Goal: Communication & Community: Share content

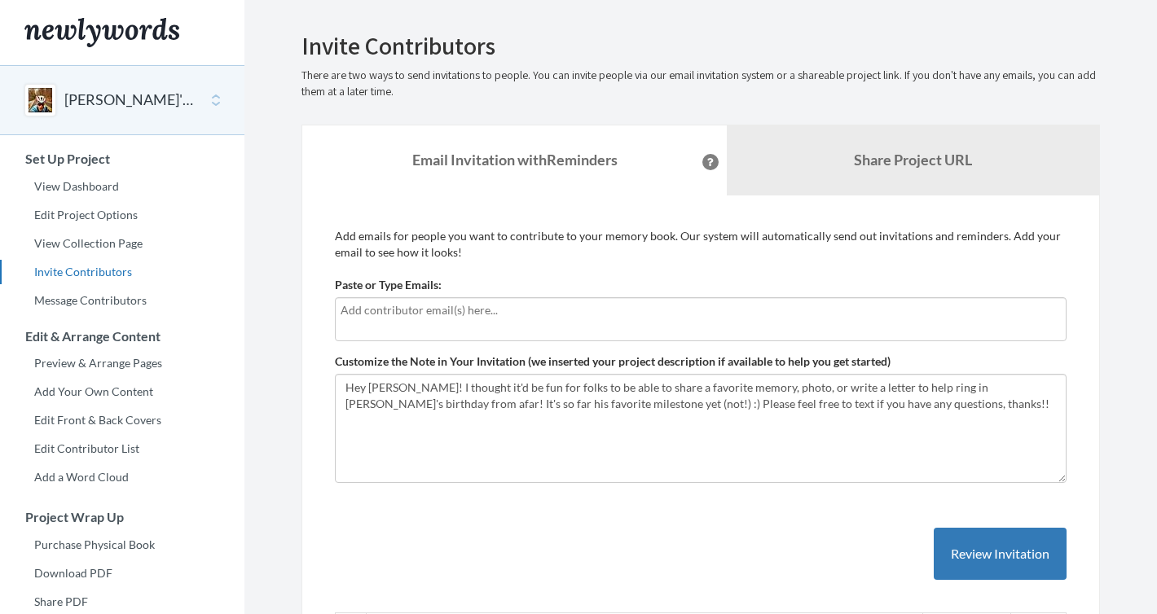
click at [505, 320] on div at bounding box center [701, 319] width 732 height 44
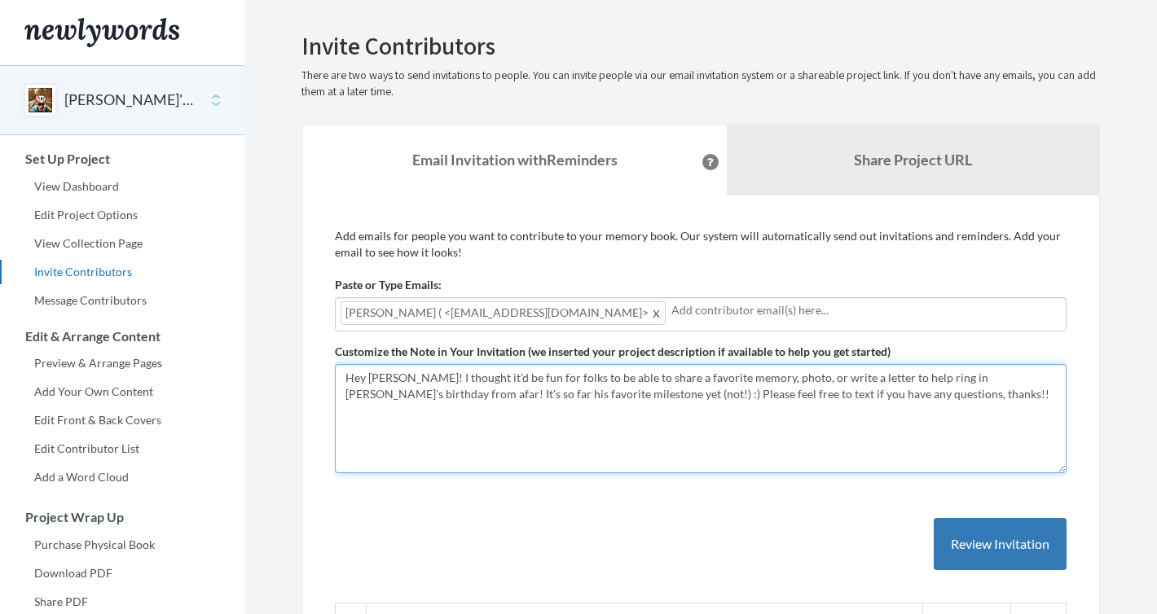
click at [391, 376] on textarea "Hey [PERSON_NAME]! I thought it'd be fun for folks to be able to share a favori…" at bounding box center [701, 418] width 732 height 109
click at [537, 380] on textarea "Hey [PERSON_NAME]! I thought it'd be fun for folks to be able to share a favori…" at bounding box center [701, 418] width 732 height 109
click at [669, 395] on textarea "Hey [PERSON_NAME]! I thought it'd be fun for folks to be able to share a favori…" at bounding box center [701, 418] width 732 height 109
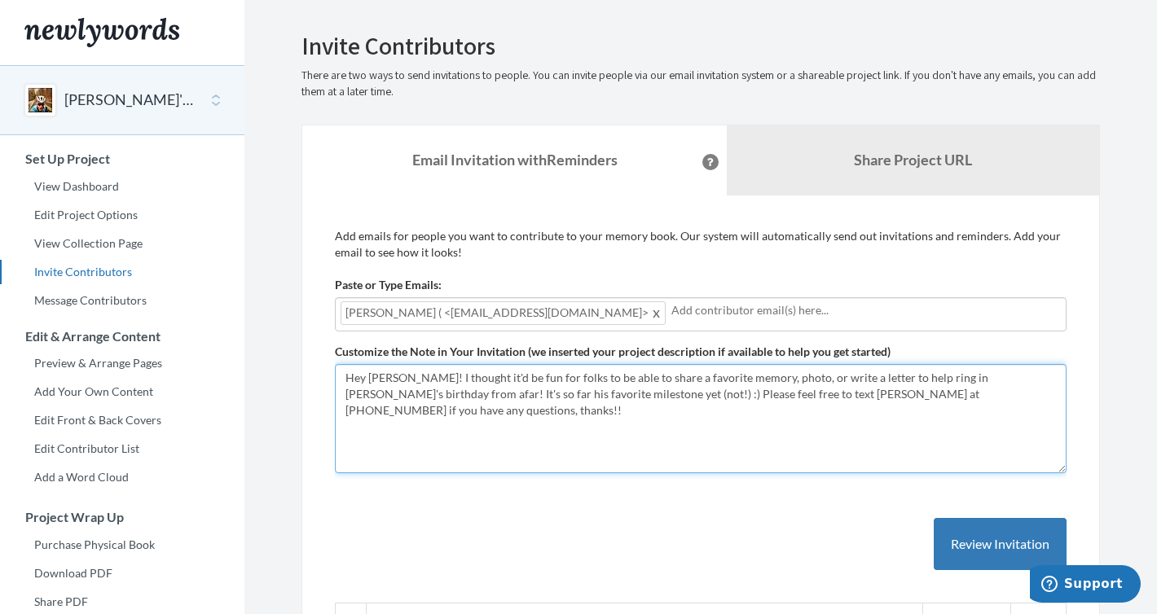
click at [650, 427] on textarea "Hey [PERSON_NAME]! I thought it'd be fun for folks to be able to share a favori…" at bounding box center [701, 418] width 732 height 109
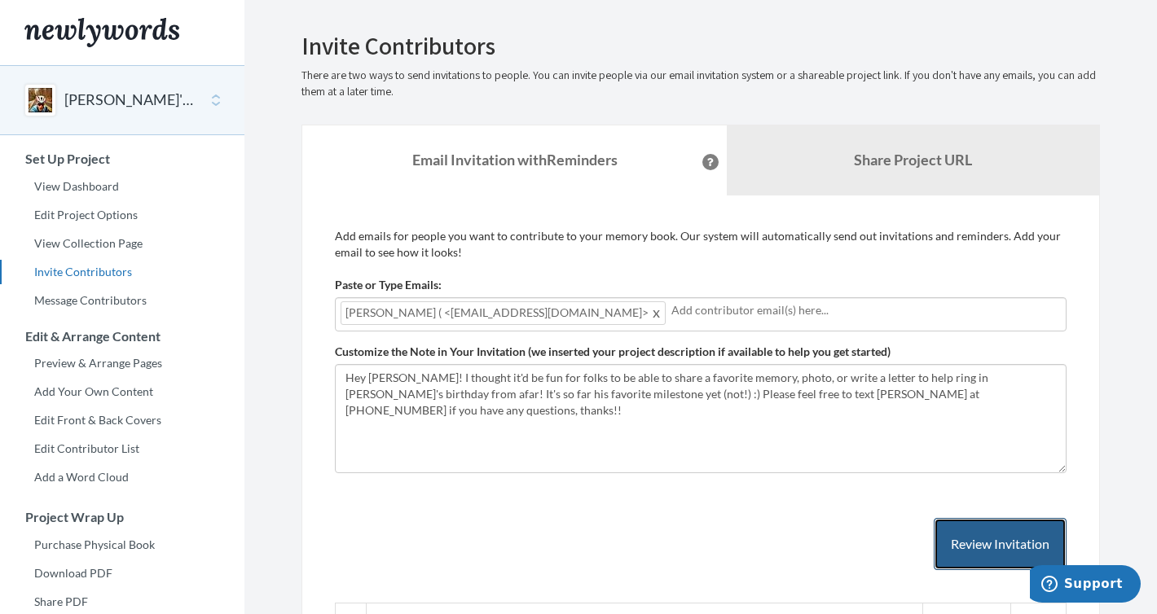
click at [1003, 549] on button "Review Invitation" at bounding box center [1000, 544] width 133 height 53
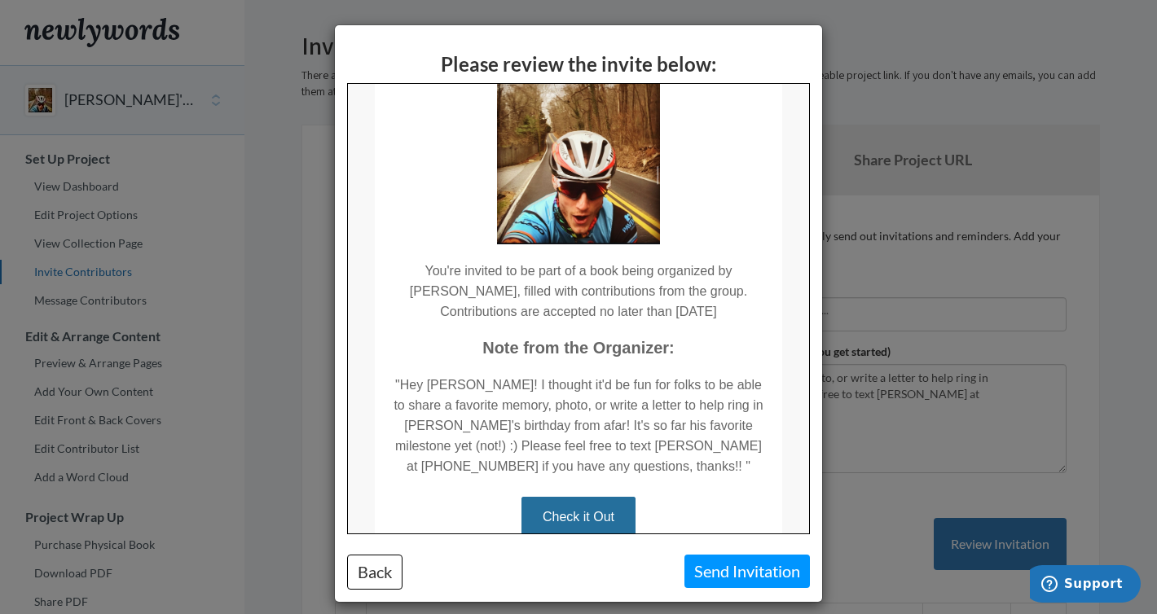
scroll to position [130, 0]
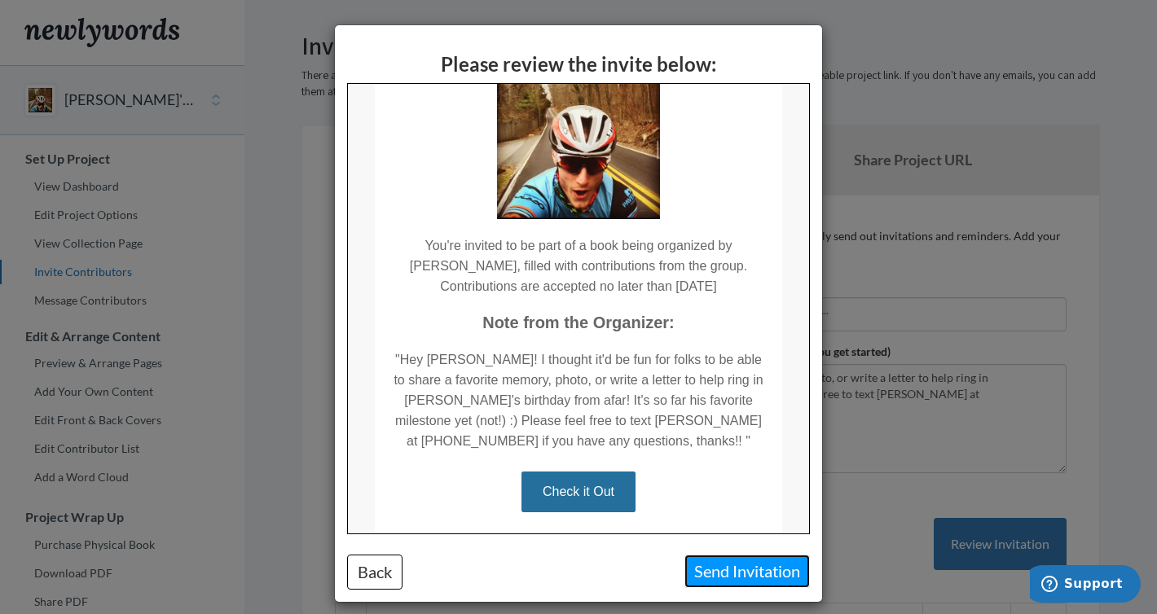
click at [737, 577] on button "Send Invitation" at bounding box center [746, 571] width 125 height 33
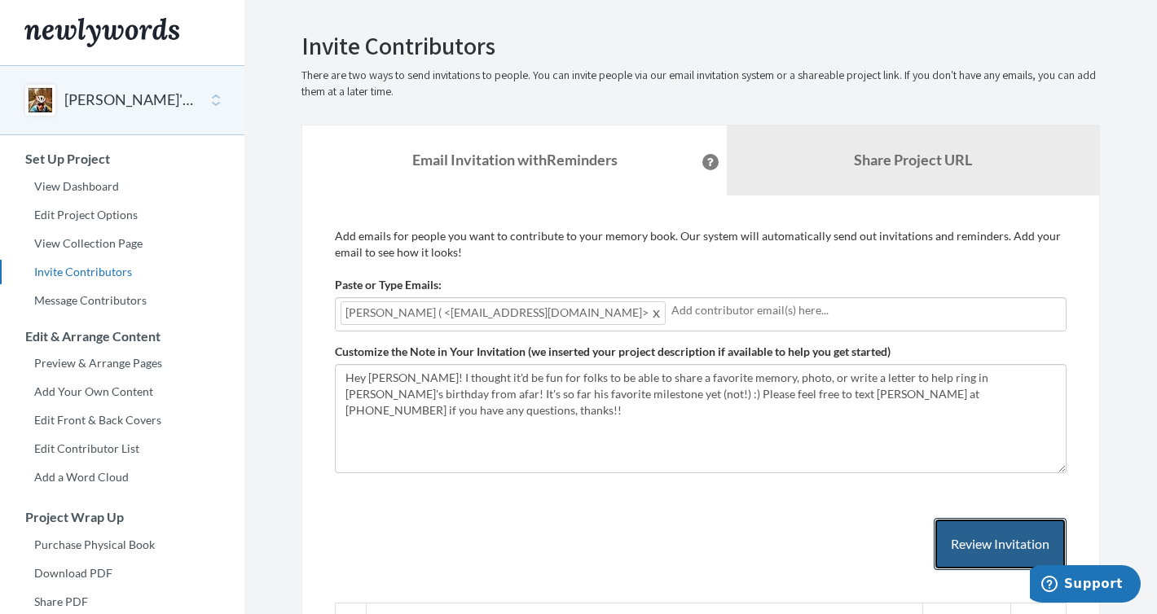
scroll to position [369, 0]
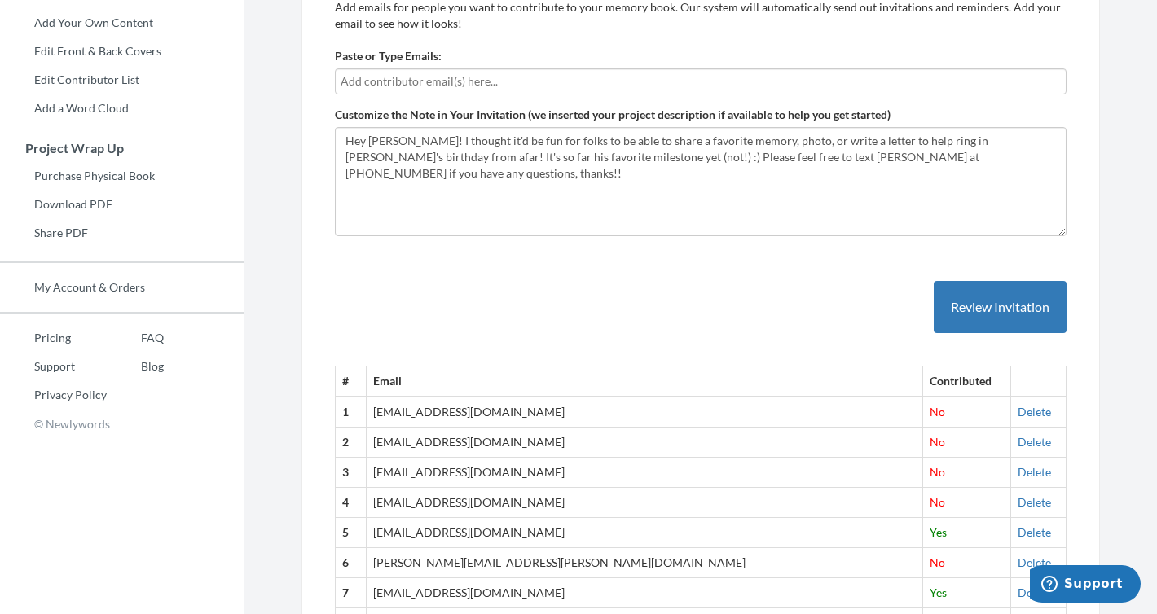
click at [485, 77] on input "text" at bounding box center [701, 82] width 720 height 18
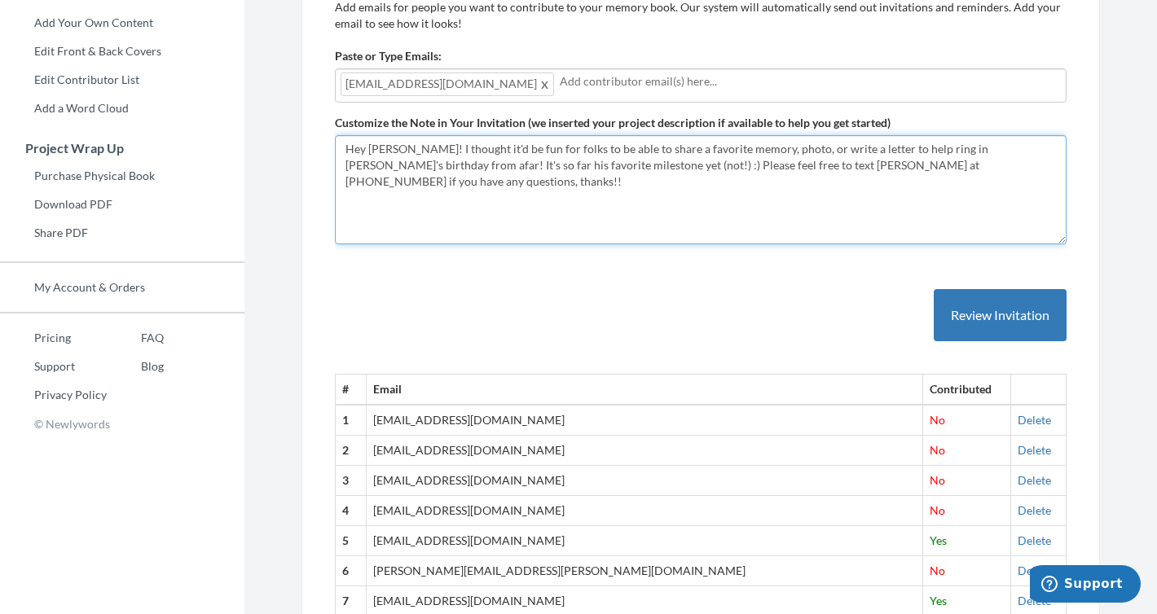
click at [393, 152] on textarea "Hey [PERSON_NAME]! I thought it'd be fun for folks to be able to share a favori…" at bounding box center [701, 189] width 732 height 109
click at [1054, 145] on textarea "Hey [PERSON_NAME]! I thought it'd be fun for folks to be able to share a favori…" at bounding box center [701, 189] width 732 height 109
click at [558, 167] on textarea "Hey [PERSON_NAME]! I thought it'd be fun for folks to be able to share a favori…" at bounding box center [701, 189] width 732 height 109
drag, startPoint x: 944, startPoint y: 168, endPoint x: 913, endPoint y: 168, distance: 30.2
click at [913, 168] on textarea "Hey [PERSON_NAME]! I thought it'd be fun for folks to be able to share a favori…" at bounding box center [701, 189] width 732 height 109
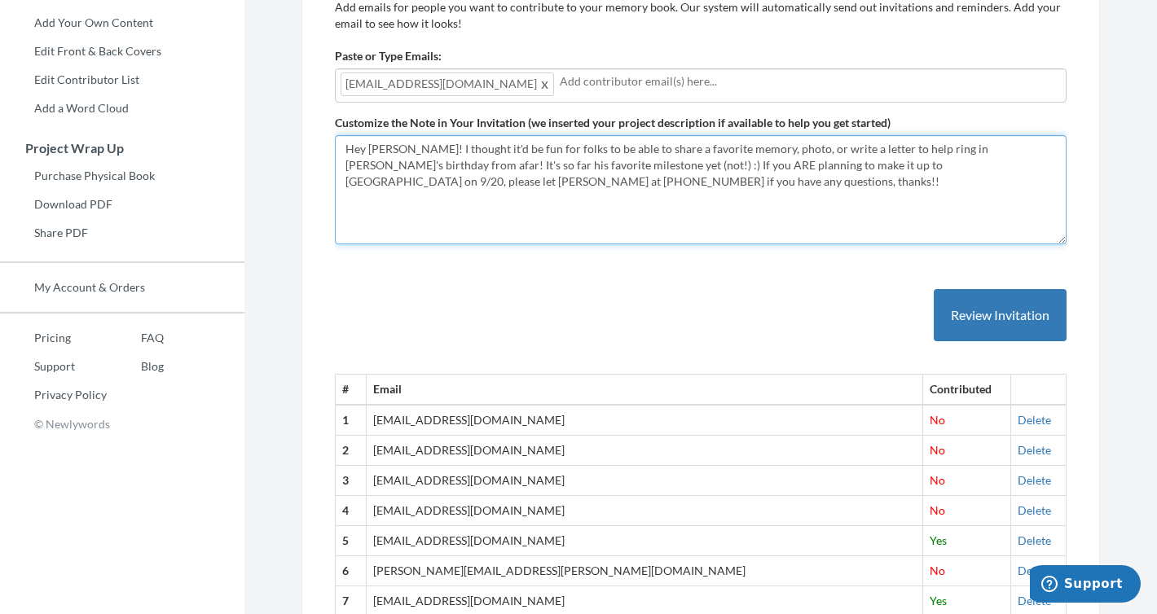
click at [931, 168] on textarea "Hey [PERSON_NAME]! I thought it'd be fun for folks to be able to share a favori…" at bounding box center [701, 189] width 732 height 109
click at [1054, 169] on textarea "Hey [PERSON_NAME]! I thought it'd be fun for folks to be able to share a favori…" at bounding box center [701, 189] width 732 height 109
click at [470, 186] on textarea "Hey [PERSON_NAME]! I thought it'd be fun for folks to be able to share a favori…" at bounding box center [701, 189] width 732 height 109
click at [698, 174] on textarea "Hey [PERSON_NAME]! I thought it'd be fun for folks to be able to share a favori…" at bounding box center [701, 189] width 732 height 109
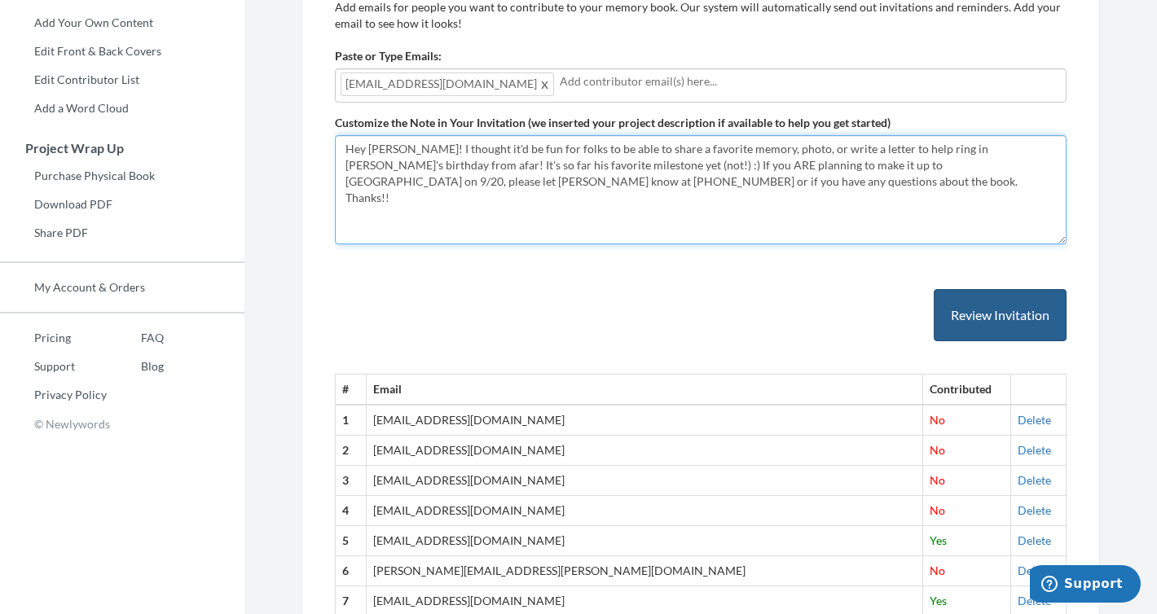
type textarea "Hey [PERSON_NAME]! I thought it'd be fun for folks to be able to share a favori…"
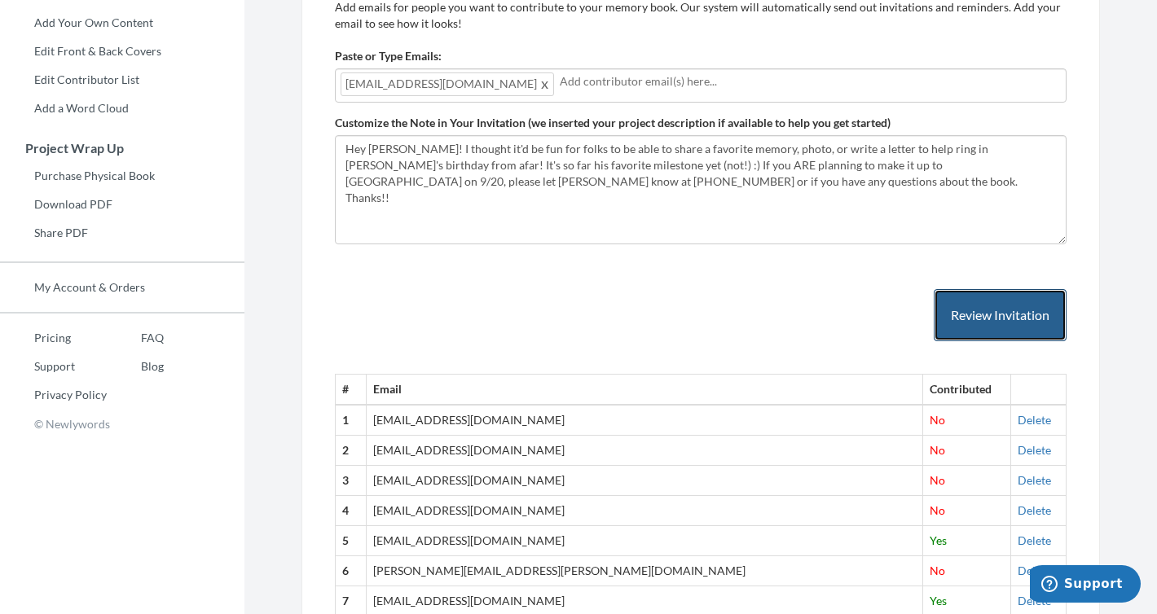
click at [997, 329] on button "Review Invitation" at bounding box center [1000, 315] width 133 height 53
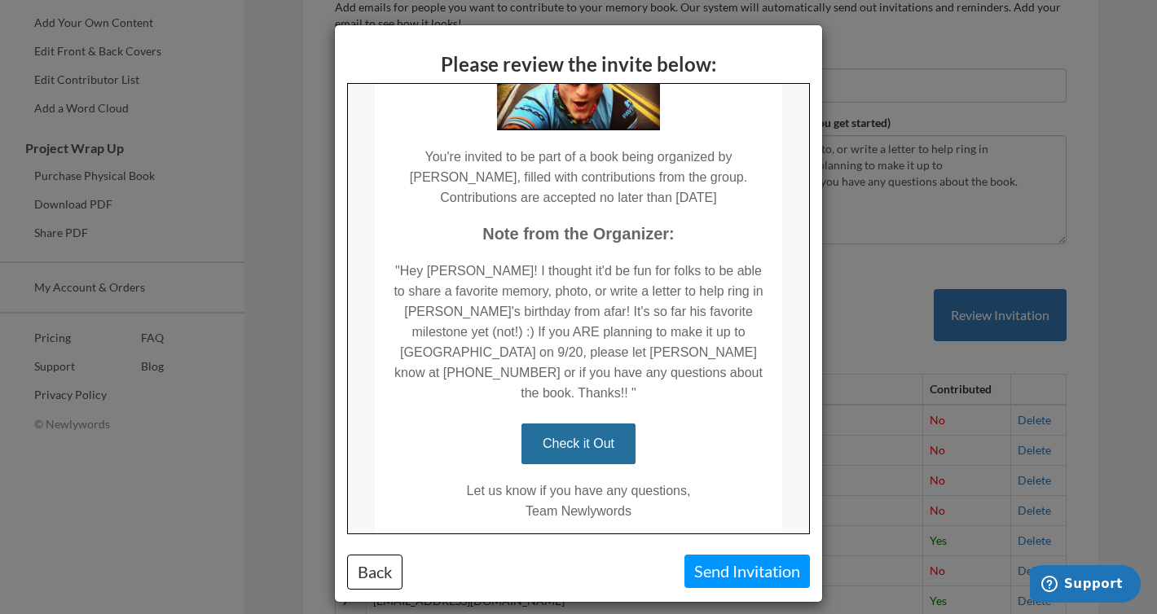
scroll to position [276, 0]
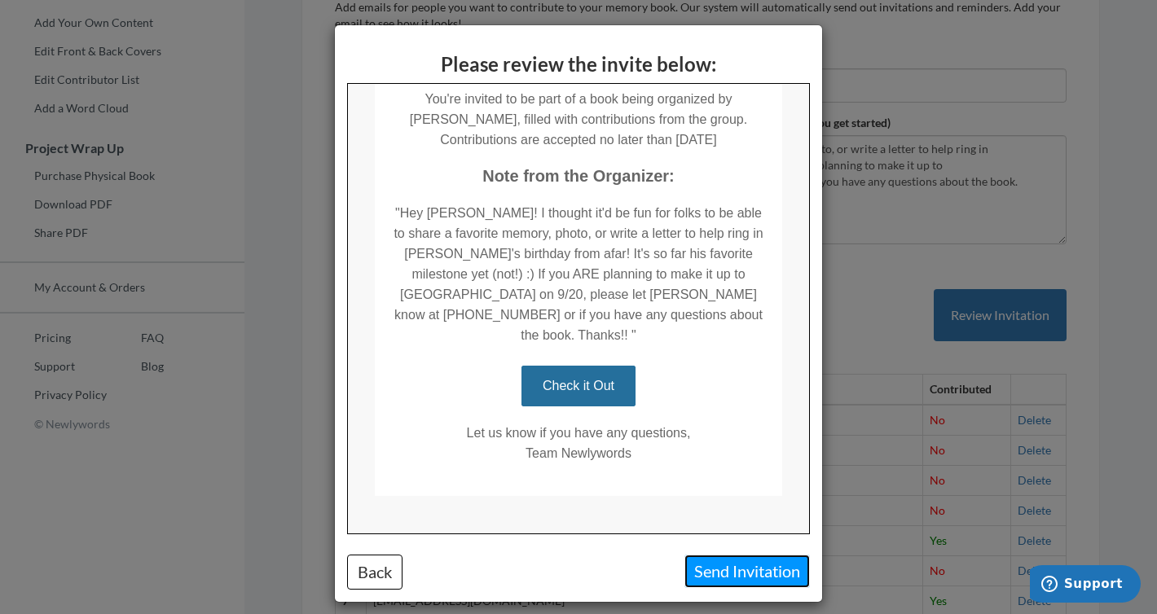
click at [743, 579] on button "Send Invitation" at bounding box center [746, 571] width 125 height 33
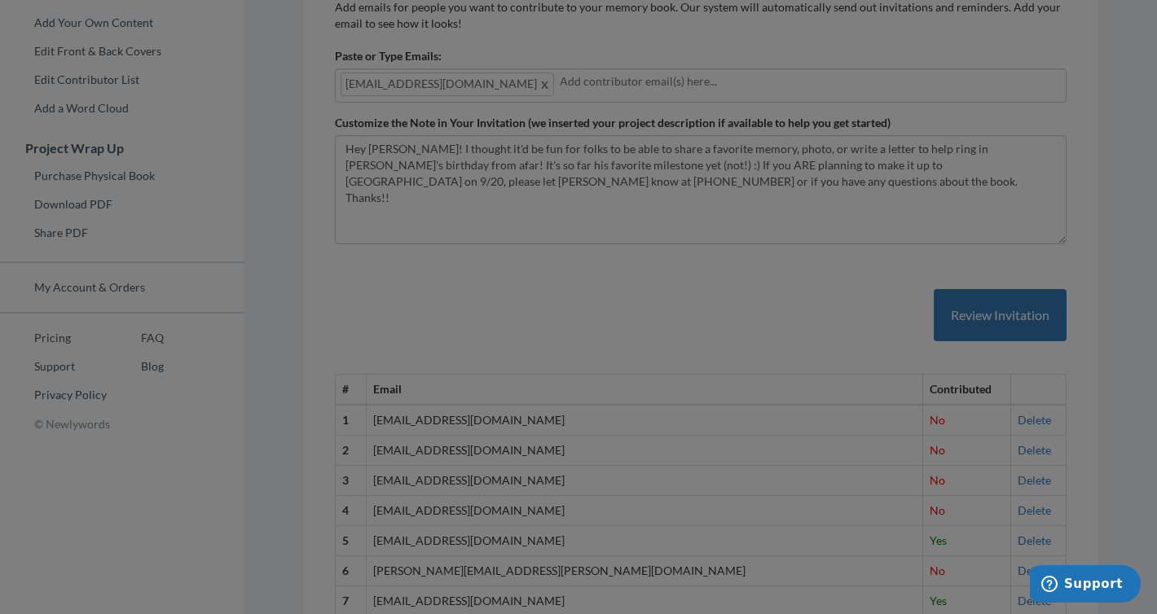
scroll to position [0, 0]
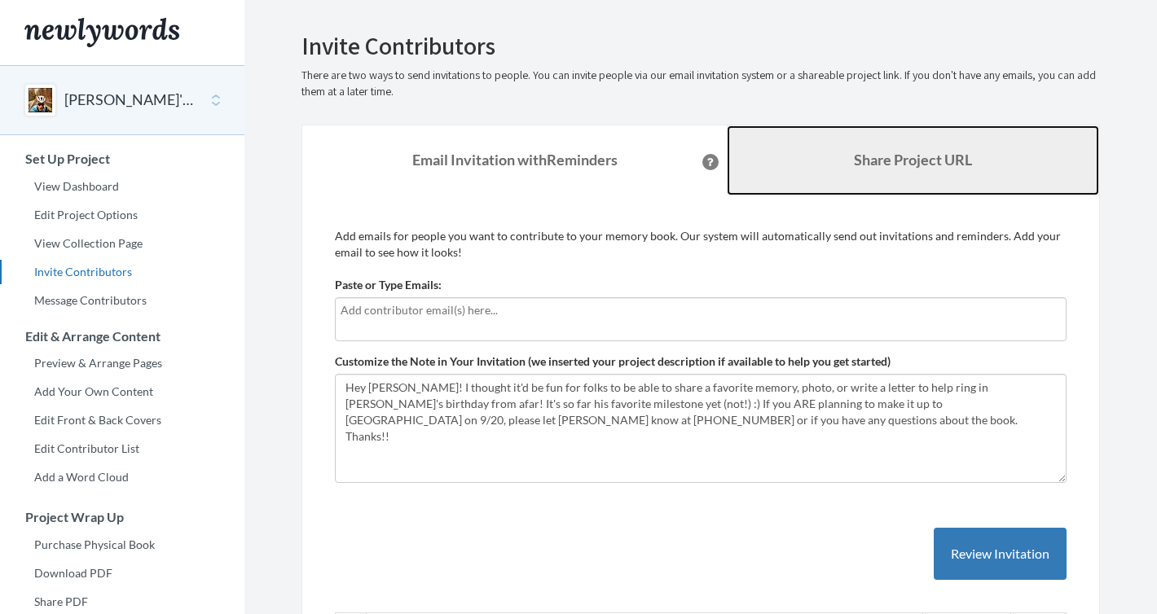
click at [874, 150] on link "Share Project URL" at bounding box center [913, 160] width 372 height 70
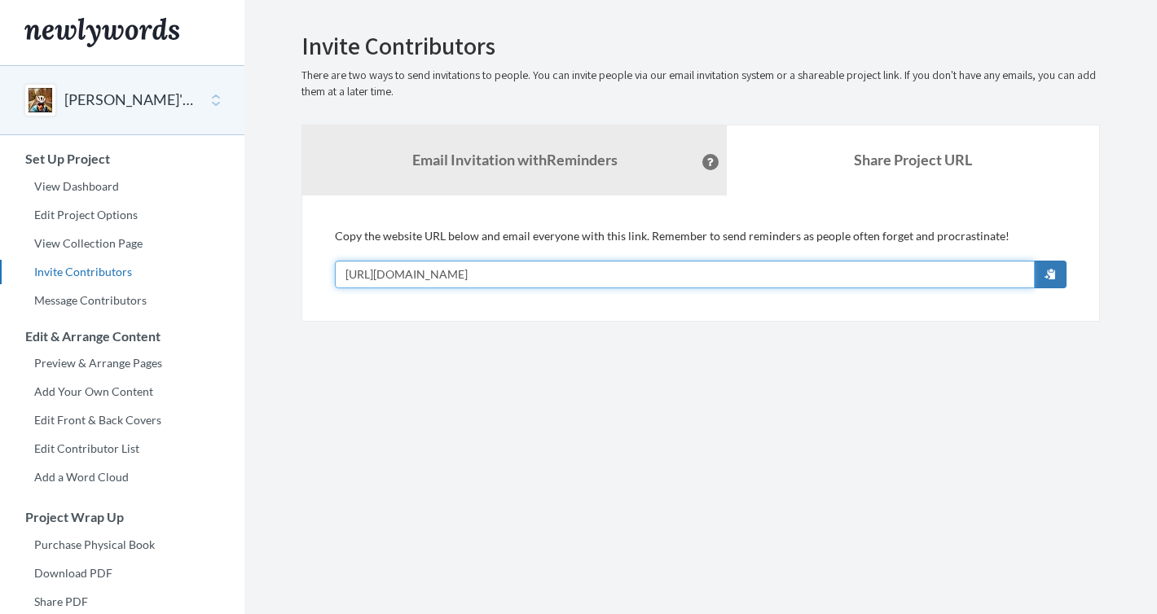
click at [646, 271] on input "[URL][DOMAIN_NAME]" at bounding box center [685, 275] width 700 height 28
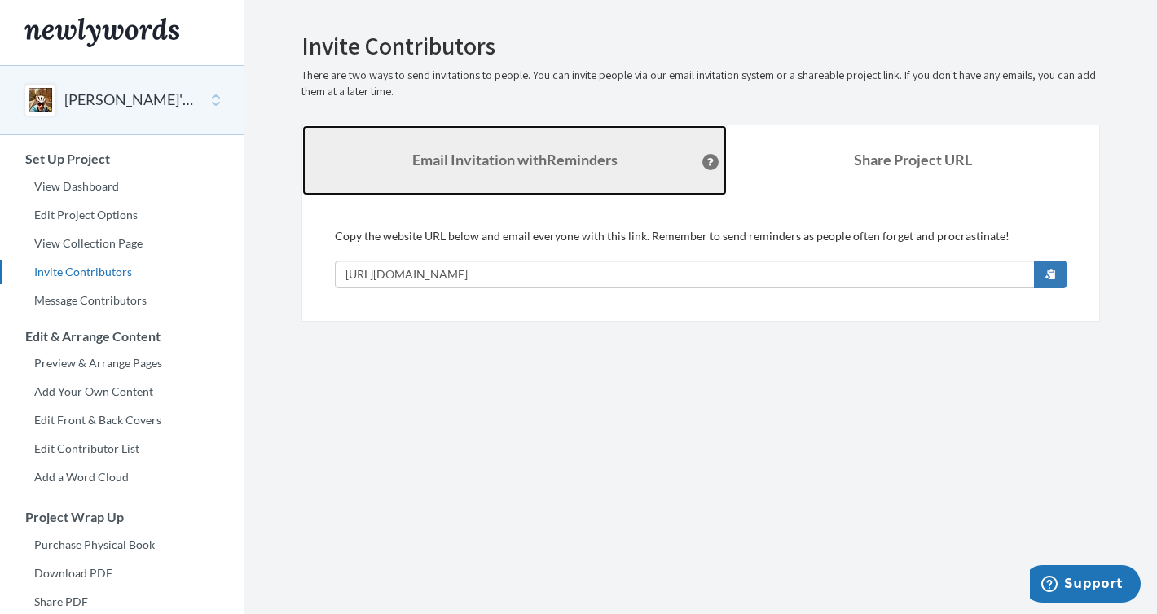
click at [456, 152] on strong "Email Invitation with Reminders" at bounding box center [514, 160] width 205 height 18
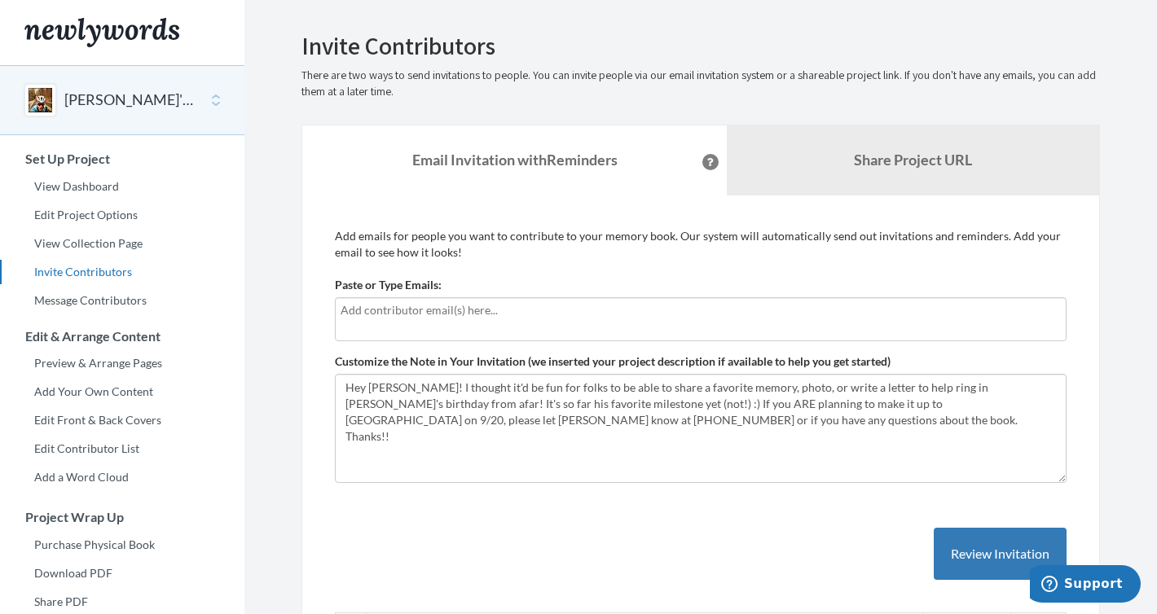
click at [436, 315] on input "text" at bounding box center [701, 311] width 720 height 18
type input "[PERSON_NAME]"
drag, startPoint x: 419, startPoint y: 315, endPoint x: 315, endPoint y: 315, distance: 104.3
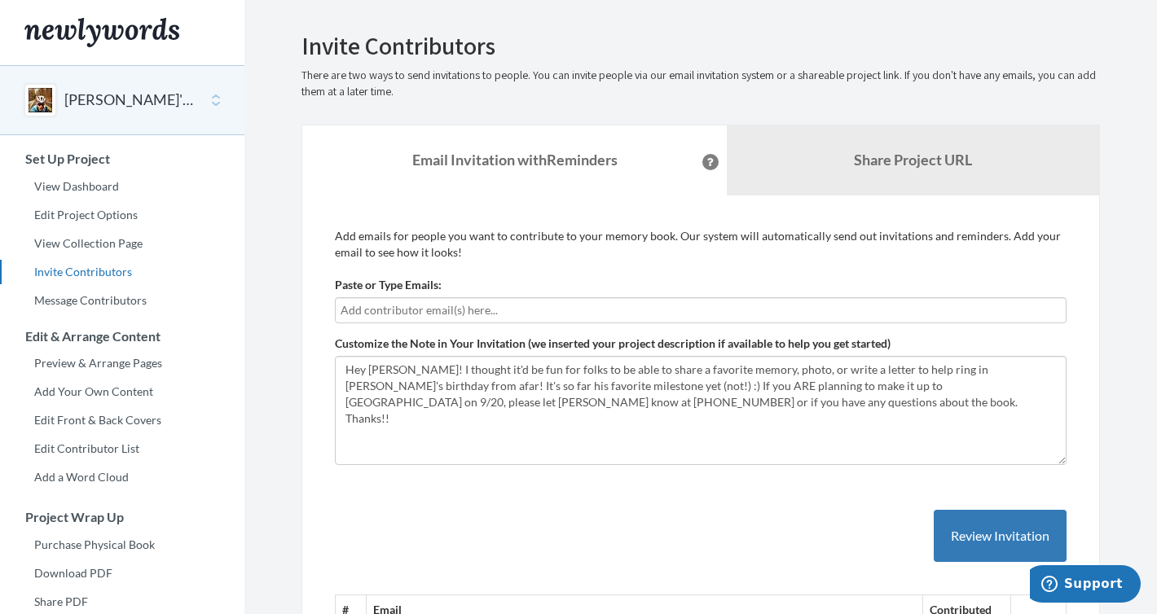
paste input "text"
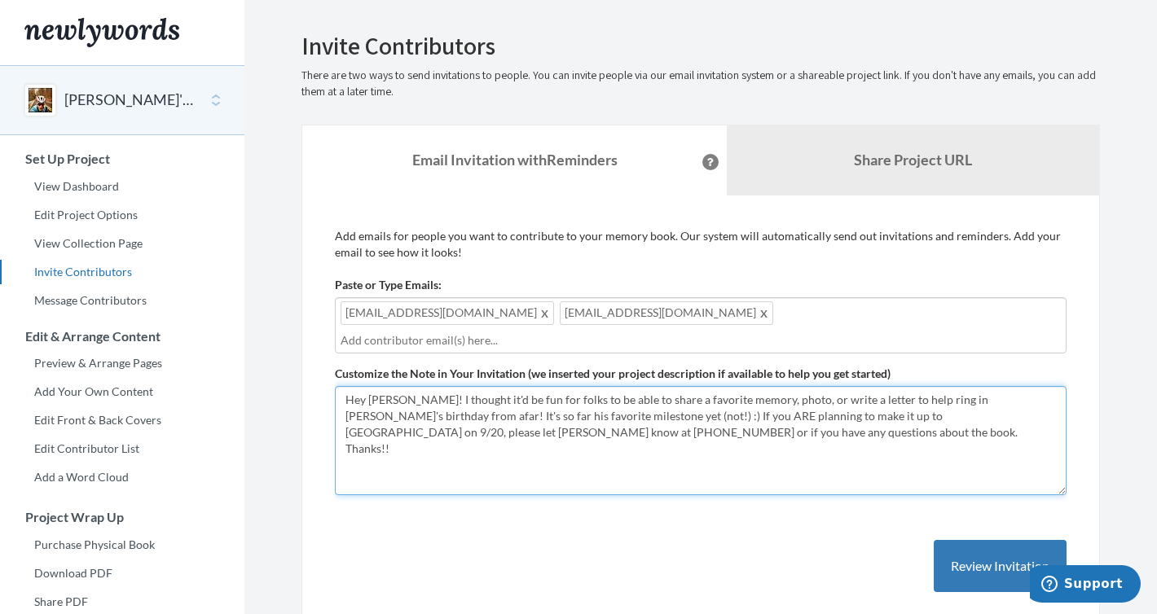
click at [397, 386] on textarea "Hey [PERSON_NAME]! I thought it'd be fun for folks to be able to share a favori…" at bounding box center [701, 440] width 732 height 109
drag, startPoint x: 669, startPoint y: 420, endPoint x: 317, endPoint y: 381, distance: 354.1
click at [601, 397] on textarea "Hey [PERSON_NAME]! I thought it'd be fun for folks to be able to share a favori…" at bounding box center [701, 440] width 732 height 109
drag, startPoint x: 390, startPoint y: 397, endPoint x: 312, endPoint y: 398, distance: 78.2
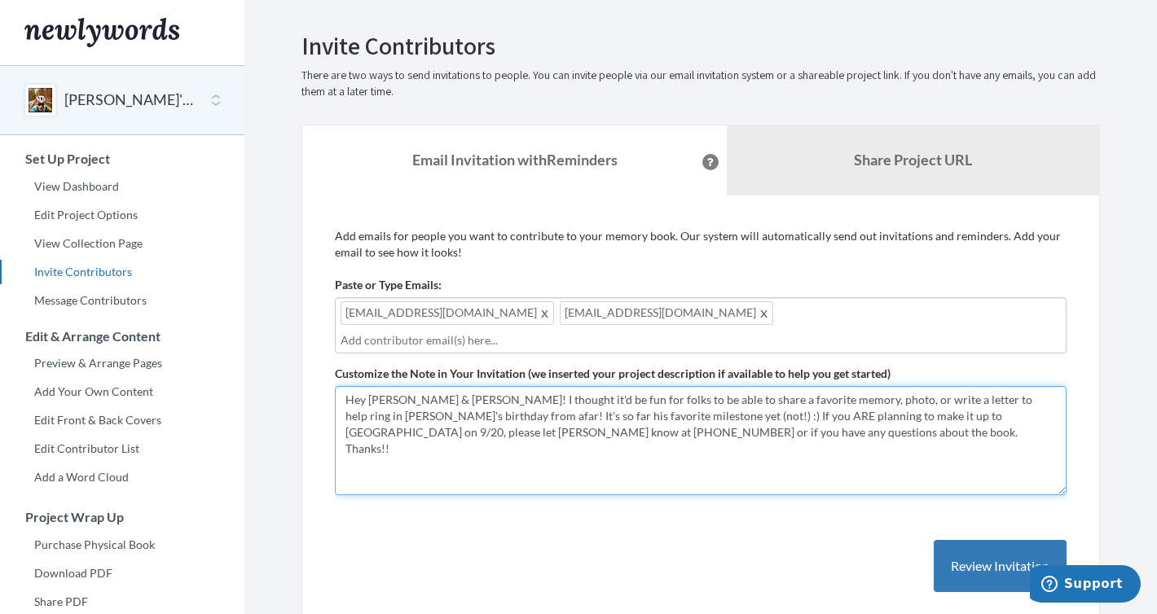
drag, startPoint x: 1060, startPoint y: 395, endPoint x: 563, endPoint y: 396, distance: 497.1
click at [563, 396] on textarea "Hey [PERSON_NAME]! I thought it'd be fun for folks to be able to share a favori…" at bounding box center [701, 440] width 732 height 109
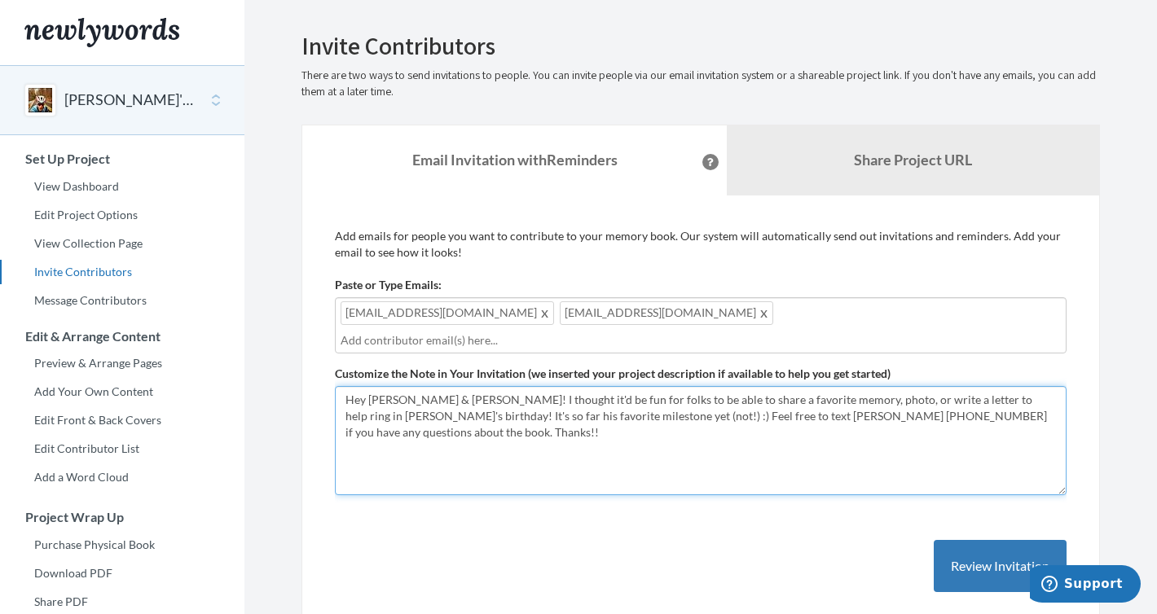
click at [614, 417] on textarea "Hey [PERSON_NAME]! I thought it'd be fun for folks to be able to share a favori…" at bounding box center [701, 440] width 732 height 109
click at [626, 399] on textarea "Hey [PERSON_NAME]! I thought it'd be fun for folks to be able to share a favori…" at bounding box center [701, 440] width 732 height 109
click at [560, 395] on textarea "Hey [PERSON_NAME]! I thought it'd be fun for folks to be able to share a favori…" at bounding box center [701, 440] width 732 height 109
click at [968, 398] on textarea "Hey [PERSON_NAME]! I thought it'd be fun for folks to be able to share a favori…" at bounding box center [701, 440] width 732 height 109
click at [576, 416] on textarea "Hey [PERSON_NAME]! I thought it'd be fun for folks to be able to share a favori…" at bounding box center [701, 440] width 732 height 109
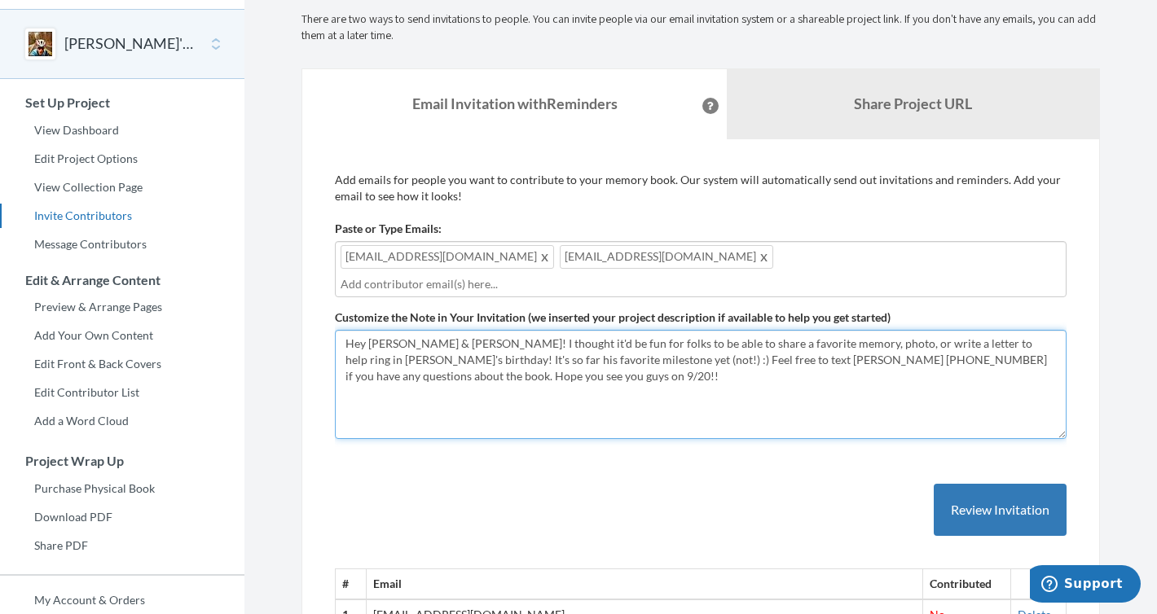
scroll to position [64, 0]
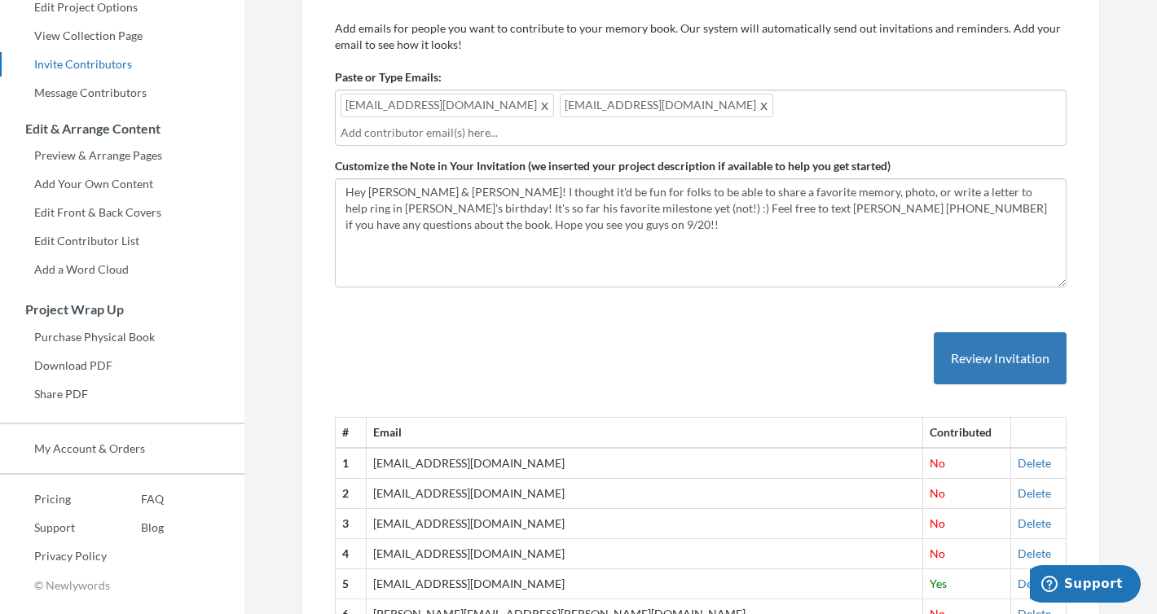
scroll to position [217, 0]
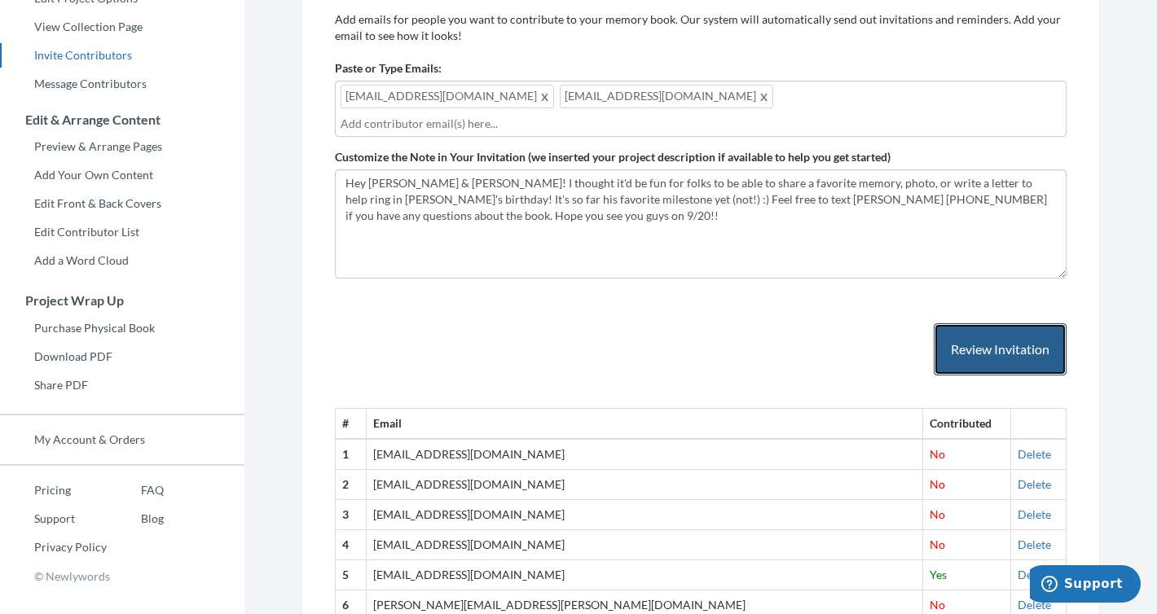
click at [979, 338] on button "Review Invitation" at bounding box center [1000, 350] width 133 height 53
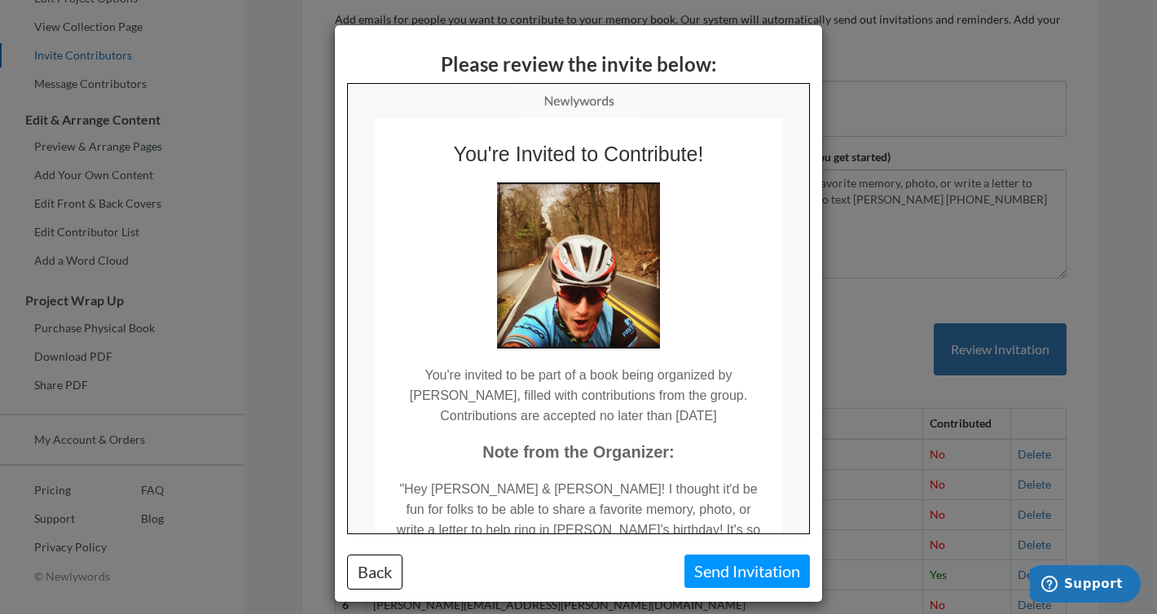
scroll to position [0, 0]
click at [749, 576] on button "Send Invitation" at bounding box center [746, 571] width 125 height 33
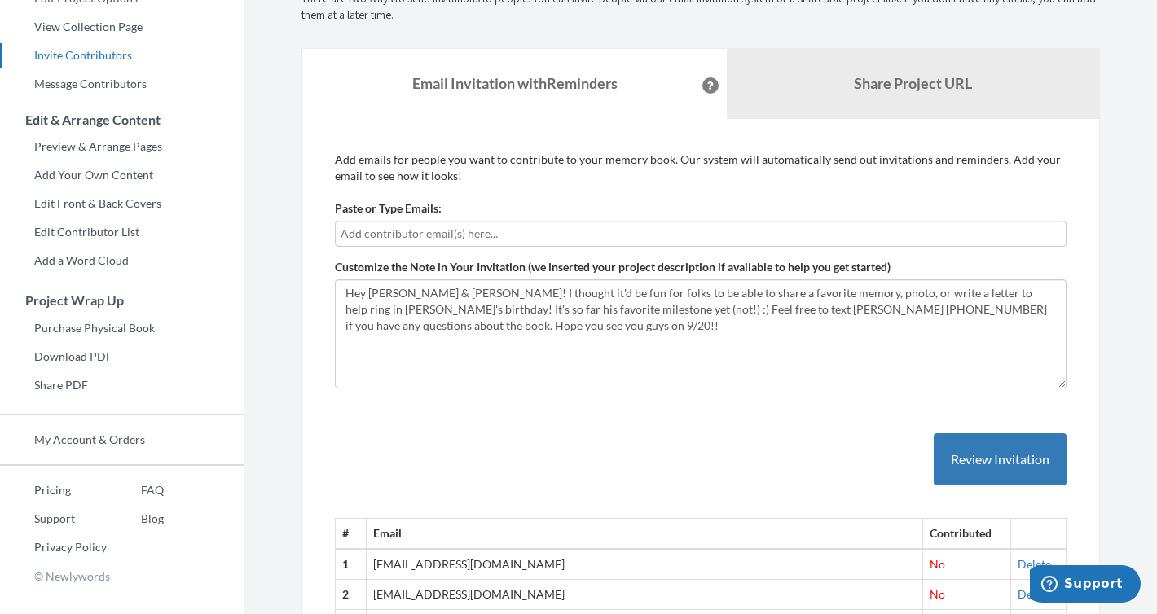
click at [466, 232] on input "text" at bounding box center [701, 234] width 720 height 18
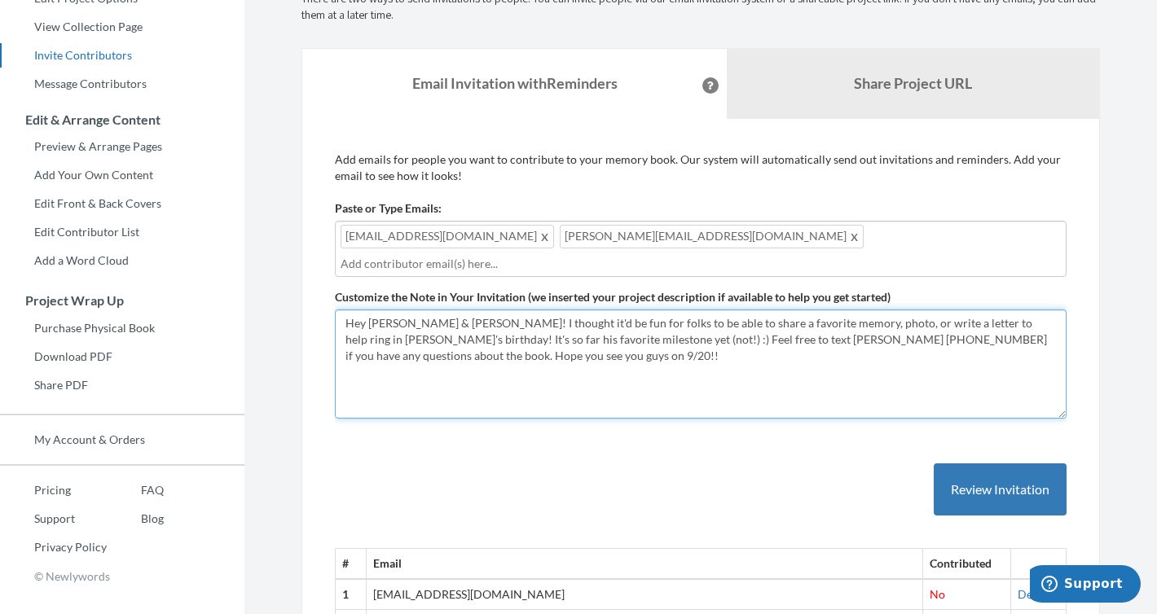
drag, startPoint x: 452, startPoint y: 301, endPoint x: 372, endPoint y: 300, distance: 80.7
click at [372, 310] on textarea "Hey [PERSON_NAME]! I thought it'd be fun for folks to be able to share a favori…" at bounding box center [701, 364] width 732 height 109
click at [538, 346] on textarea "Hey [PERSON_NAME]! I thought it'd be fun for folks to be able to share a favori…" at bounding box center [701, 364] width 732 height 109
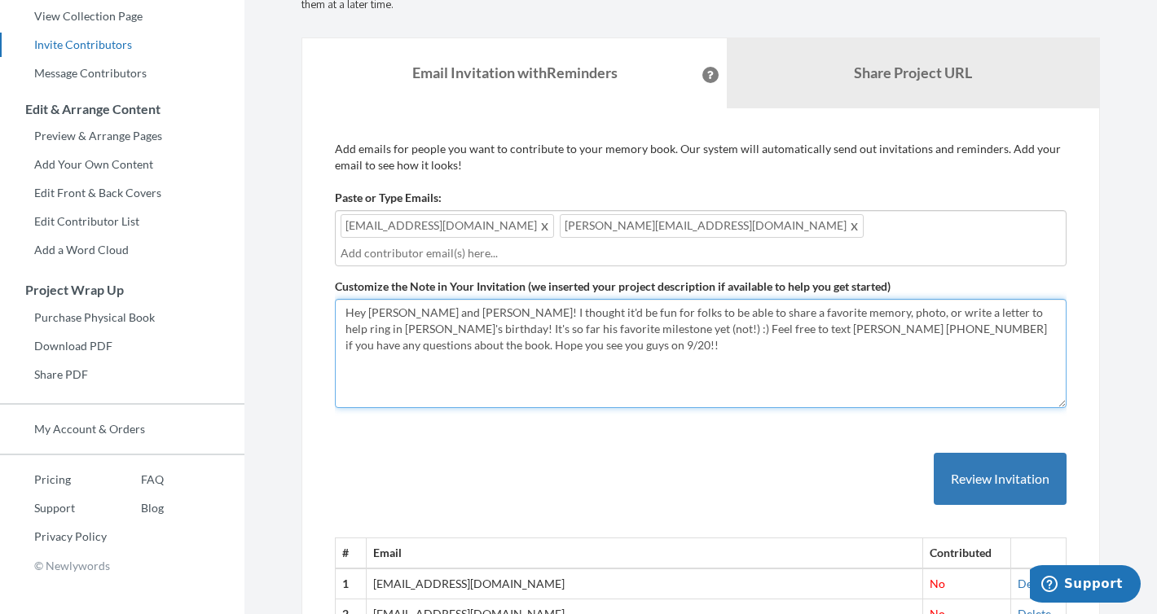
drag, startPoint x: 1043, startPoint y: 307, endPoint x: 976, endPoint y: 310, distance: 66.9
click at [976, 310] on textarea "Hey [PERSON_NAME]! I thought it'd be fun for folks to be able to share a favori…" at bounding box center [701, 353] width 732 height 109
click at [854, 324] on textarea "Hey [PERSON_NAME]! I thought it'd be fun for folks to be able to share a favori…" at bounding box center [701, 353] width 732 height 109
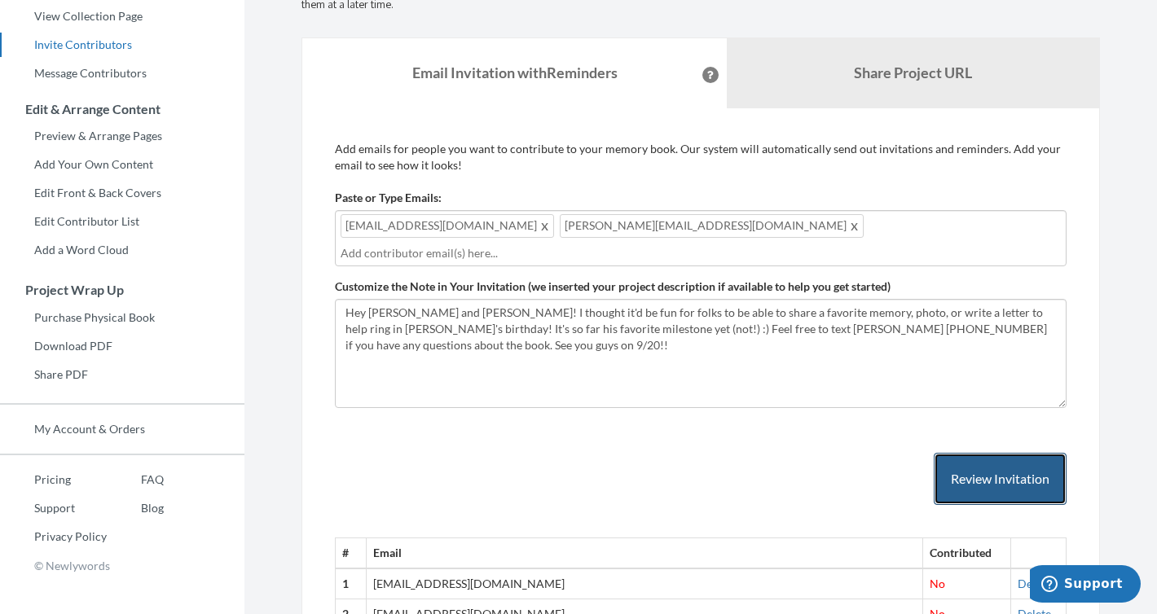
click at [988, 453] on button "Review Invitation" at bounding box center [1000, 479] width 133 height 53
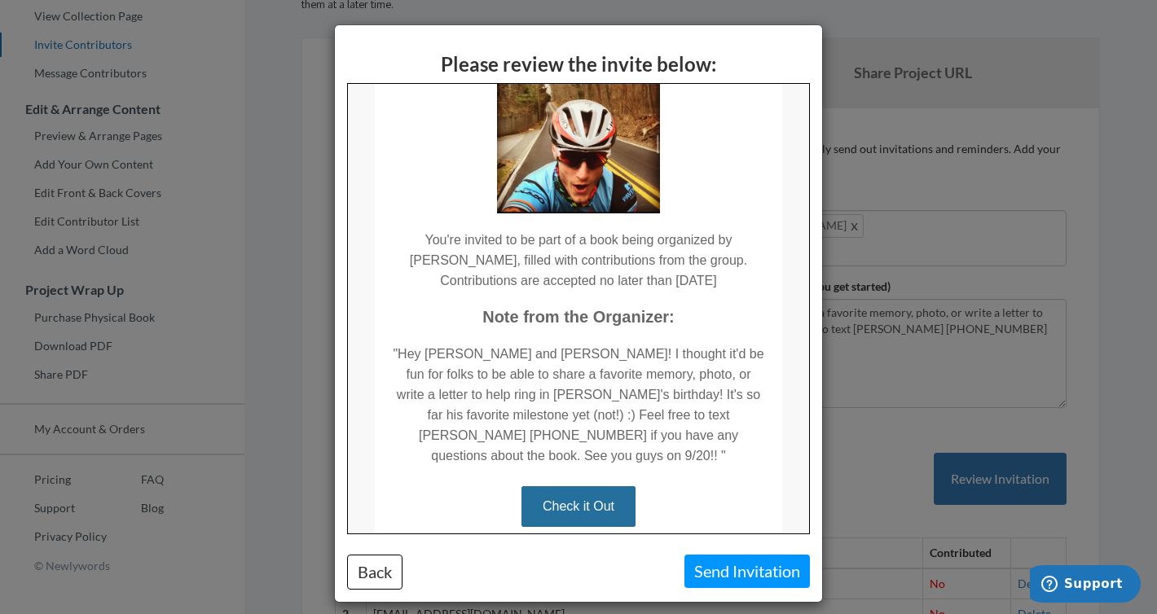
scroll to position [138, 0]
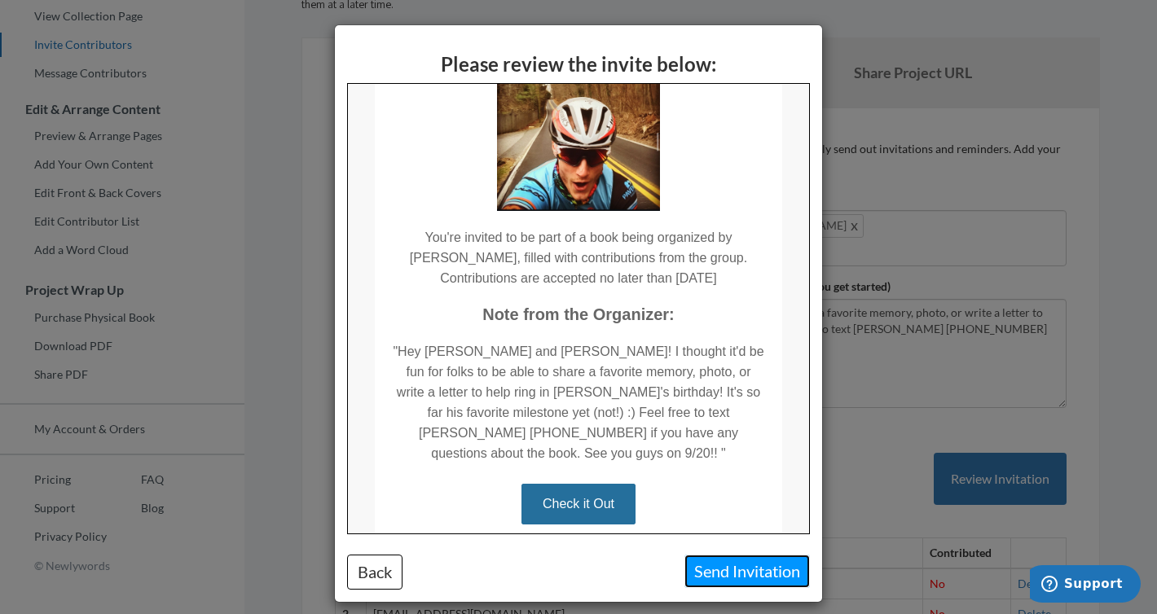
click at [737, 577] on button "Send Invitation" at bounding box center [746, 571] width 125 height 33
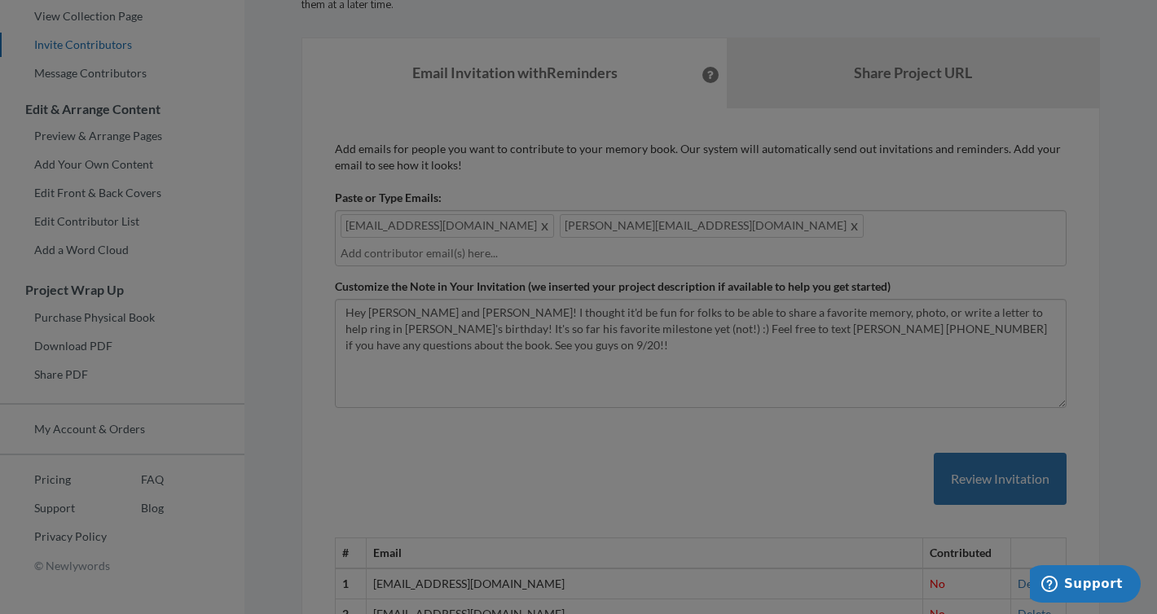
scroll to position [0, 0]
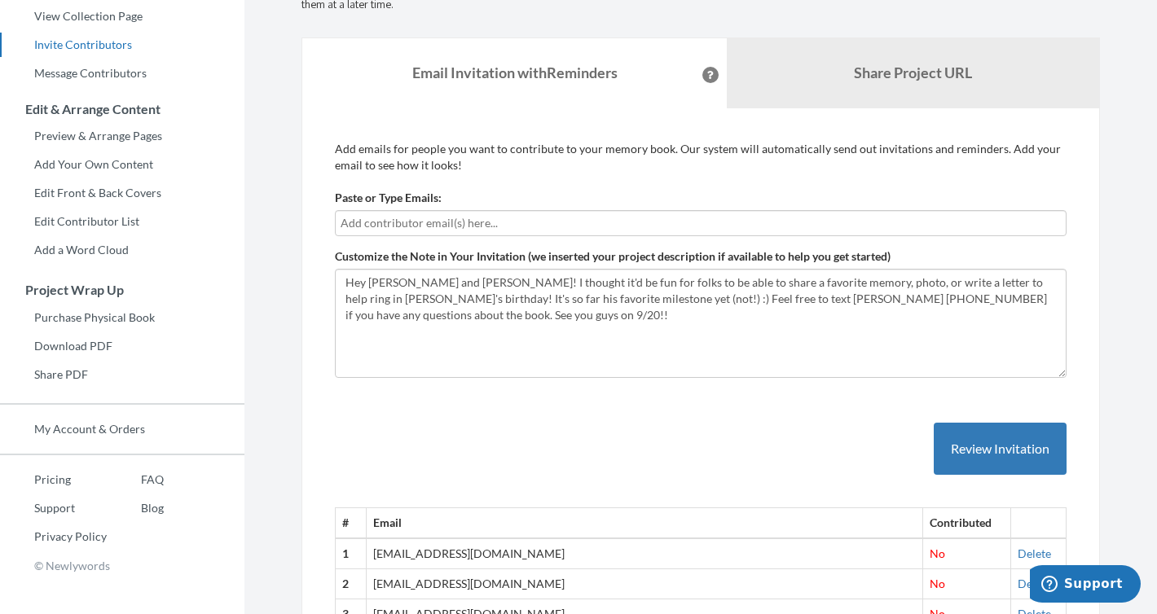
click at [451, 222] on input "text" at bounding box center [701, 223] width 720 height 18
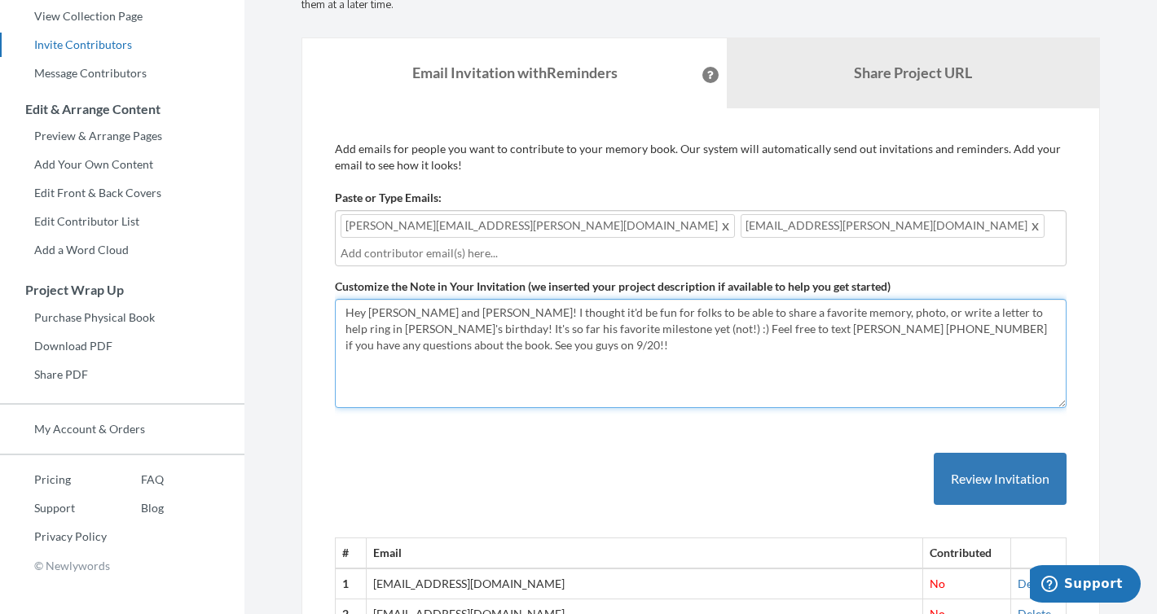
drag, startPoint x: 452, startPoint y: 291, endPoint x: 368, endPoint y: 292, distance: 83.9
click at [368, 299] on textarea "Hey [PERSON_NAME]! I thought it'd be fun for folks to be able to share a favori…" at bounding box center [701, 353] width 732 height 109
click at [467, 320] on textarea "Hey [PERSON_NAME]! I thought it'd be fun for folks to be able to share a favori…" at bounding box center [701, 353] width 732 height 109
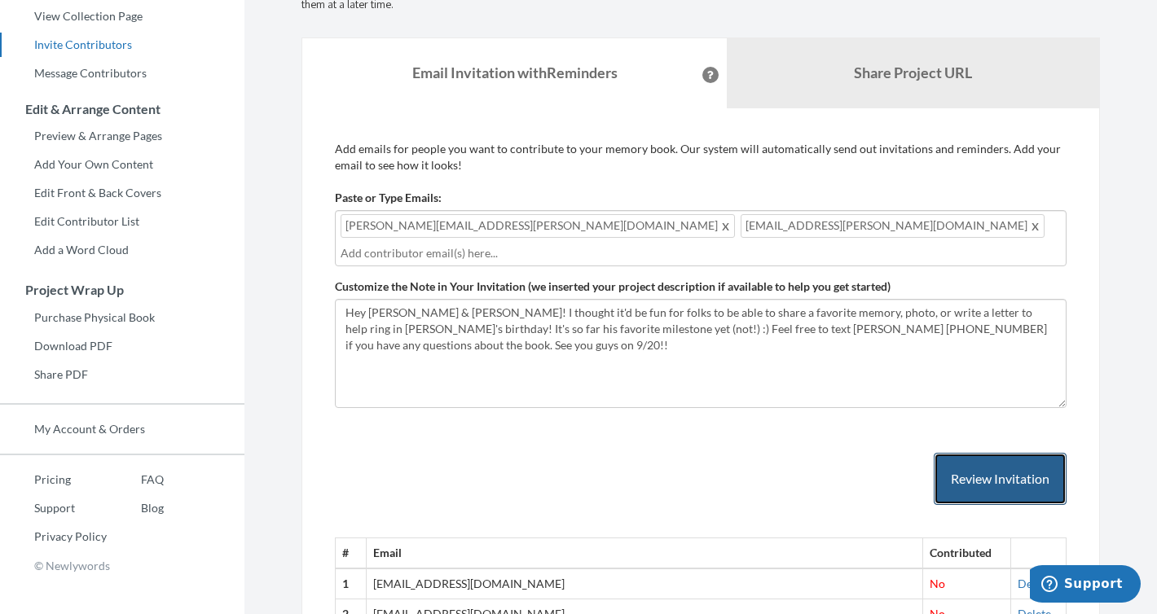
click at [966, 453] on button "Review Invitation" at bounding box center [1000, 479] width 133 height 53
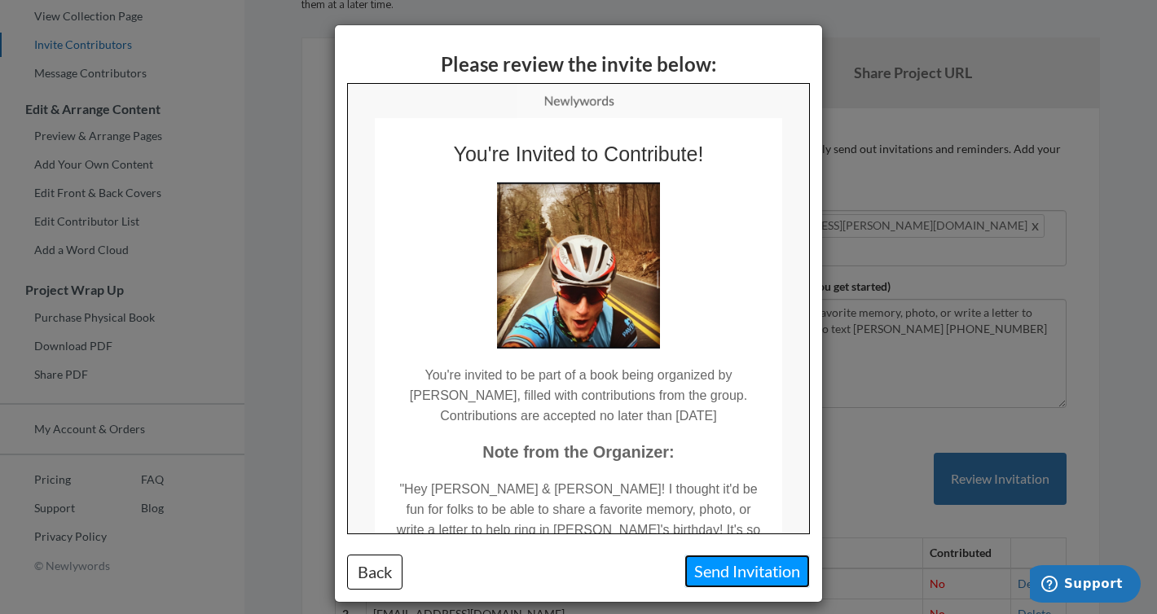
click at [756, 560] on button "Send Invitation" at bounding box center [746, 571] width 125 height 33
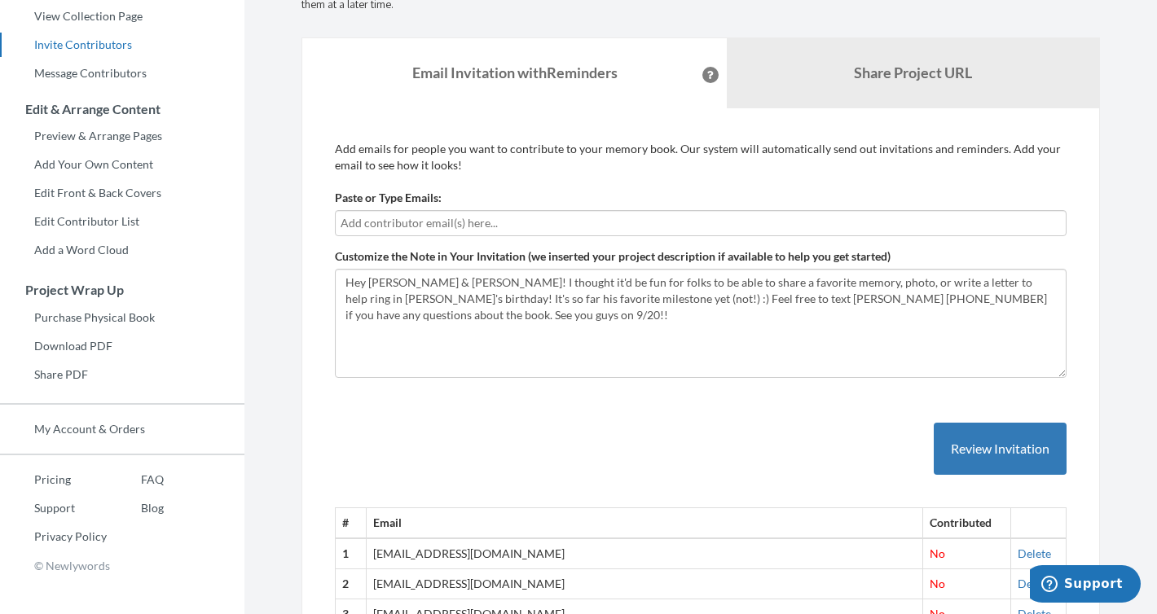
click at [429, 216] on input "text" at bounding box center [701, 223] width 720 height 18
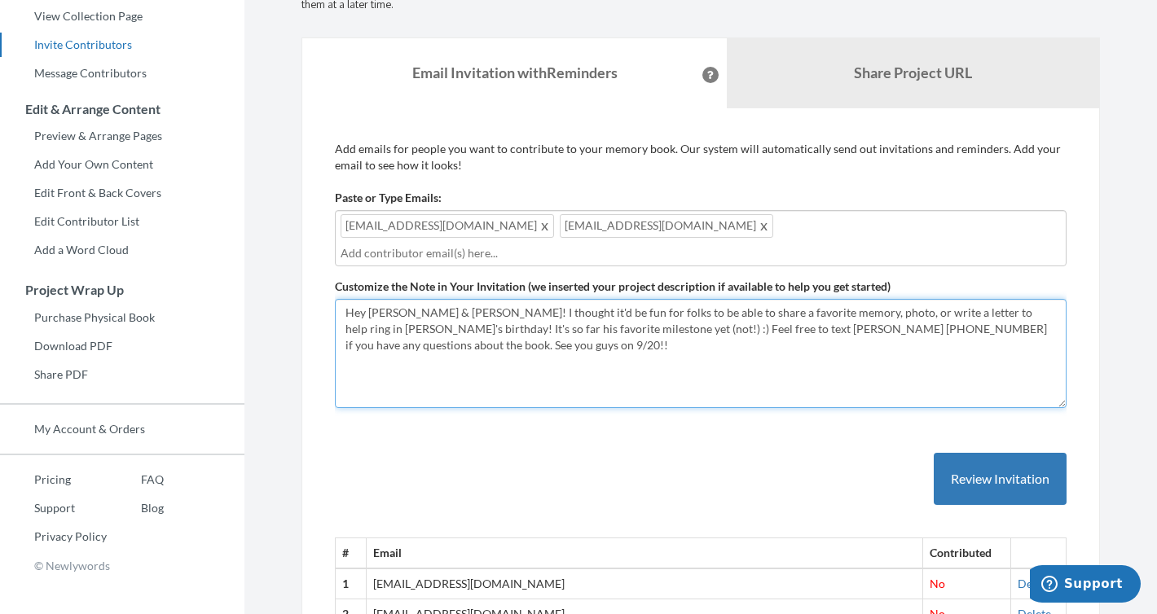
drag, startPoint x: 446, startPoint y: 290, endPoint x: 368, endPoint y: 288, distance: 78.2
click at [368, 299] on textarea "Hey [PERSON_NAME]! I thought it'd be fun for folks to be able to share a favori…" at bounding box center [701, 353] width 732 height 109
click at [949, 299] on textarea "Hey [PERSON_NAME]! I thought it'd be fun for folks to be able to share a favori…" at bounding box center [701, 353] width 732 height 109
click at [487, 328] on textarea "Hey [PERSON_NAME]! I thought it'd be fun for folks to be able to share a favori…" at bounding box center [701, 353] width 732 height 109
drag, startPoint x: 1019, startPoint y: 332, endPoint x: 970, endPoint y: 309, distance: 54.7
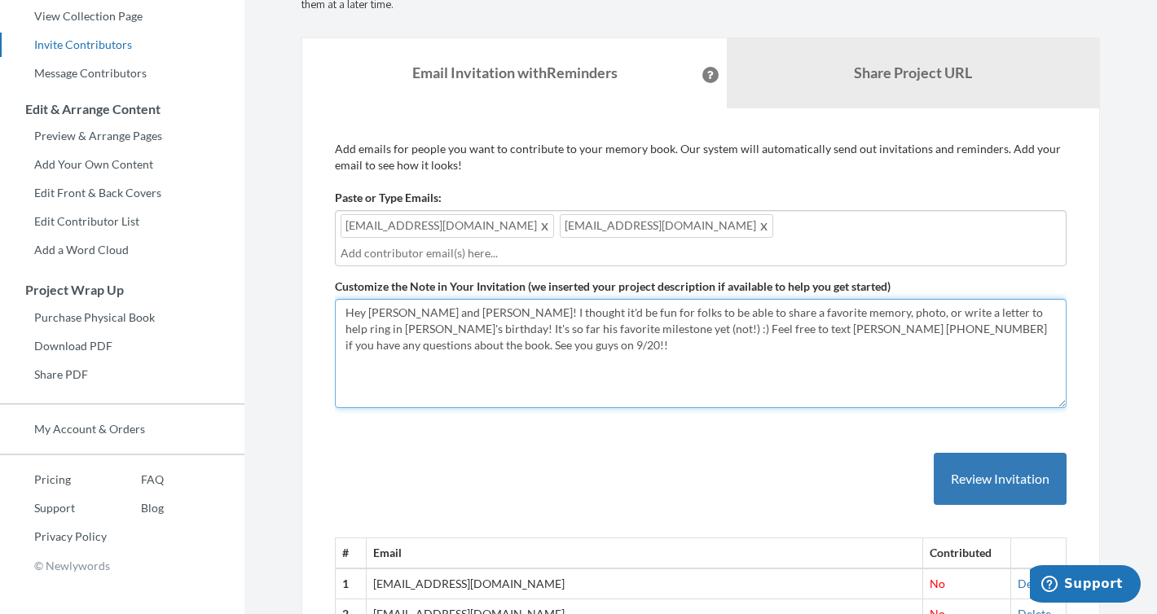
click at [970, 309] on textarea "Hey [PERSON_NAME]! I thought it'd be fun for folks to be able to share a favori…" at bounding box center [701, 353] width 732 height 109
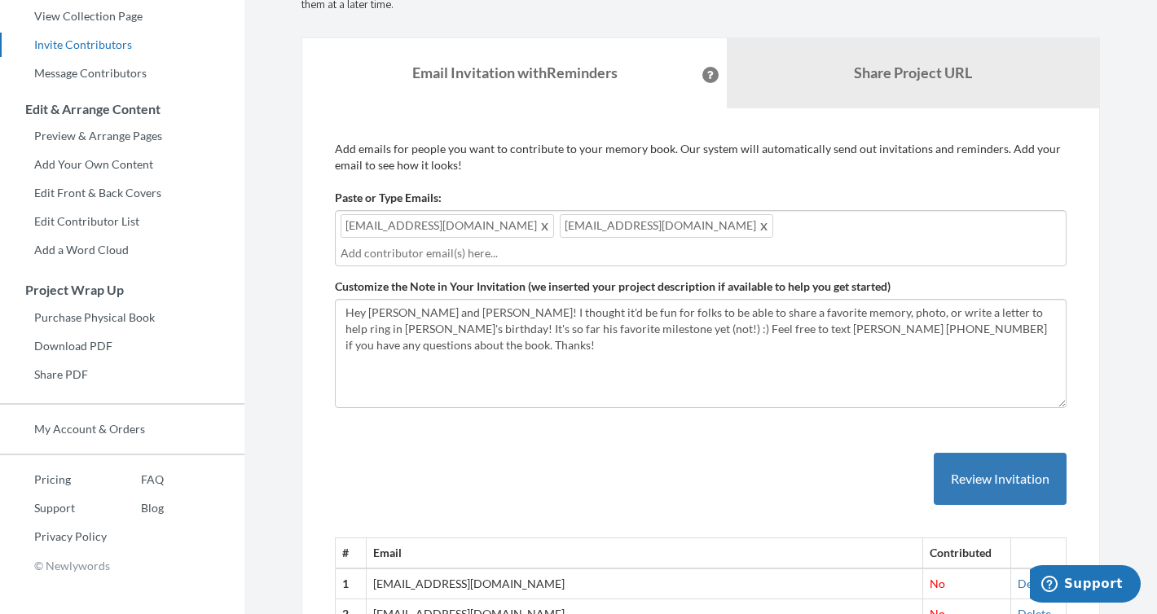
click at [1004, 453] on button "Review Invitation" at bounding box center [1000, 479] width 133 height 53
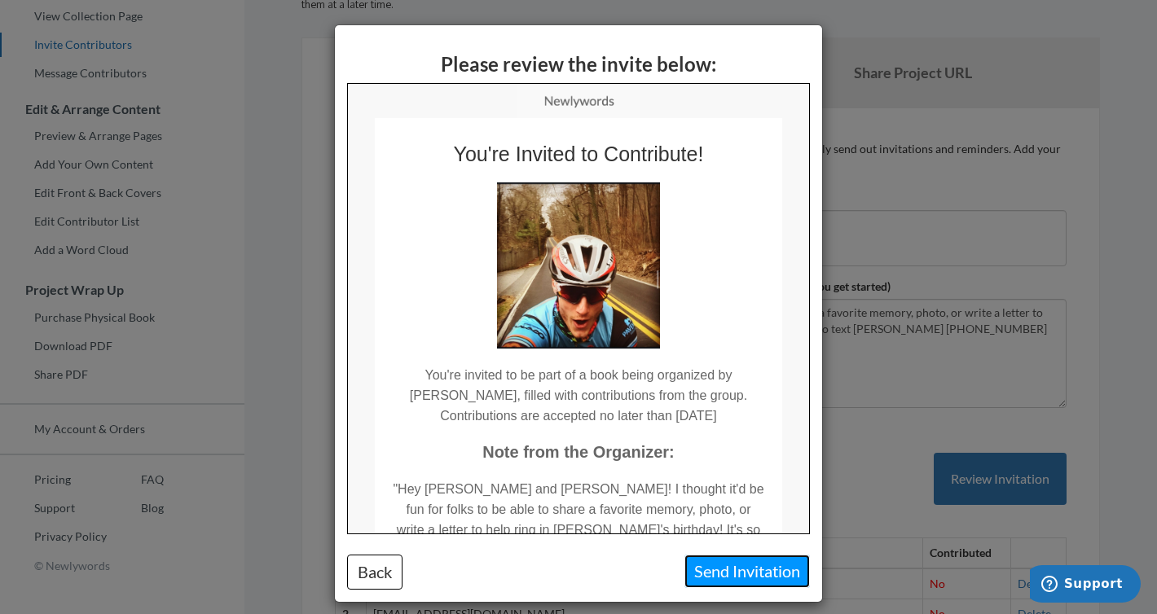
click at [733, 570] on button "Send Invitation" at bounding box center [746, 571] width 125 height 33
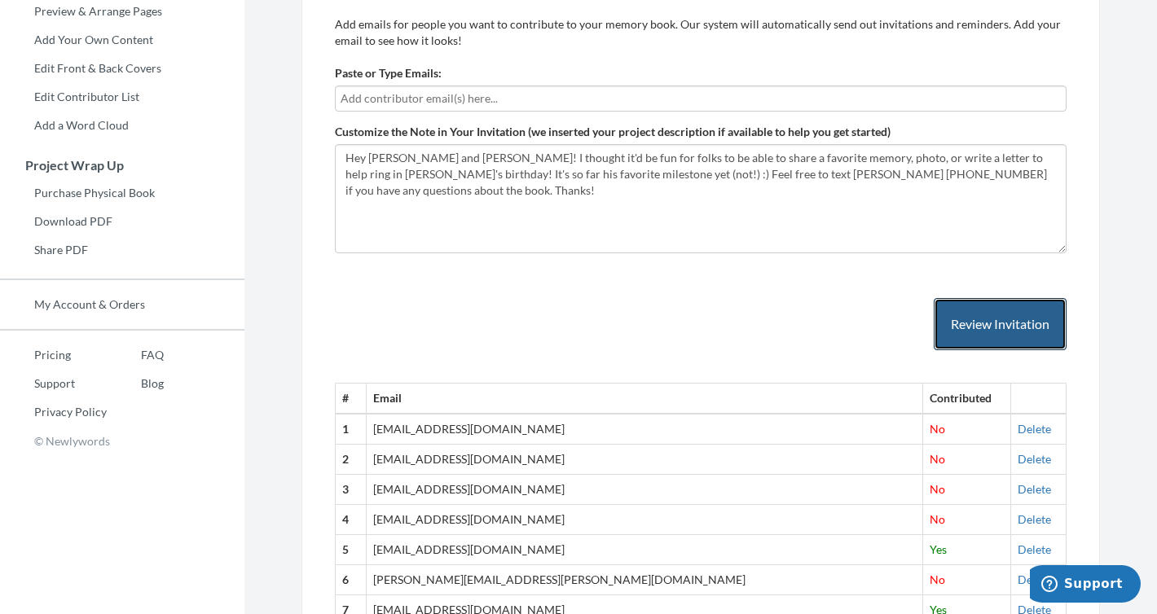
scroll to position [353, 0]
click at [434, 103] on input "text" at bounding box center [701, 98] width 720 height 18
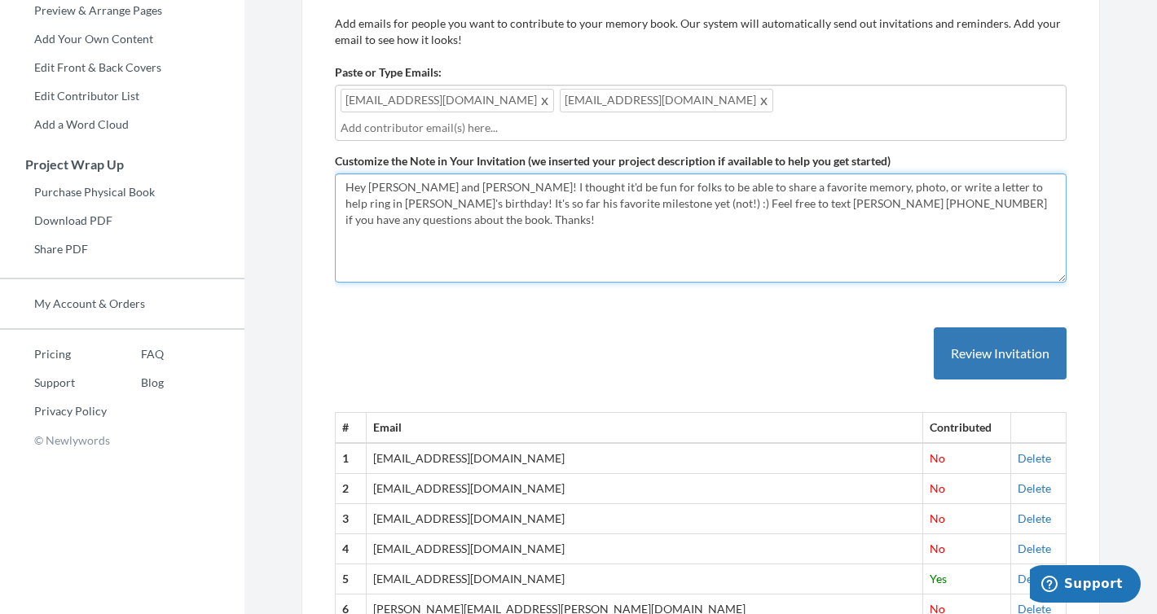
drag, startPoint x: 454, startPoint y: 167, endPoint x: 372, endPoint y: 165, distance: 81.5
click at [372, 174] on textarea "Hey [PERSON_NAME]! I thought it'd be fun for folks to be able to share a favori…" at bounding box center [701, 228] width 732 height 109
click at [1027, 174] on textarea "Hey [PERSON_NAME]! I thought it'd be fun for folks to be able to share a favori…" at bounding box center [701, 228] width 732 height 109
click at [852, 199] on textarea "Hey [PERSON_NAME]! I thought it'd be fun for folks to be able to share a favori…" at bounding box center [701, 228] width 732 height 109
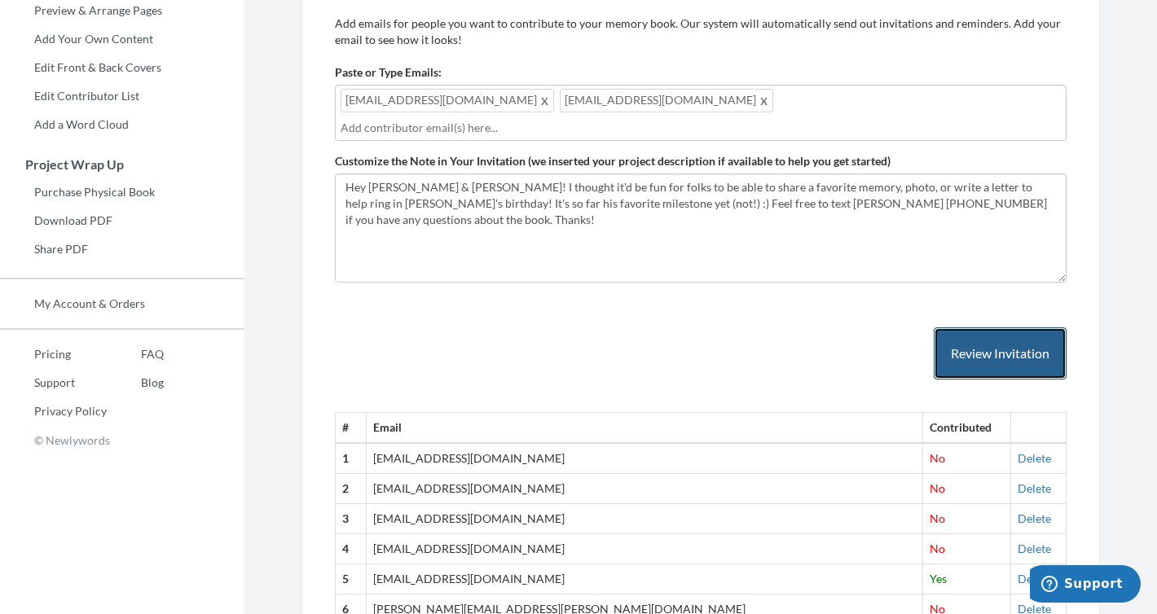
click at [968, 328] on button "Review Invitation" at bounding box center [1000, 354] width 133 height 53
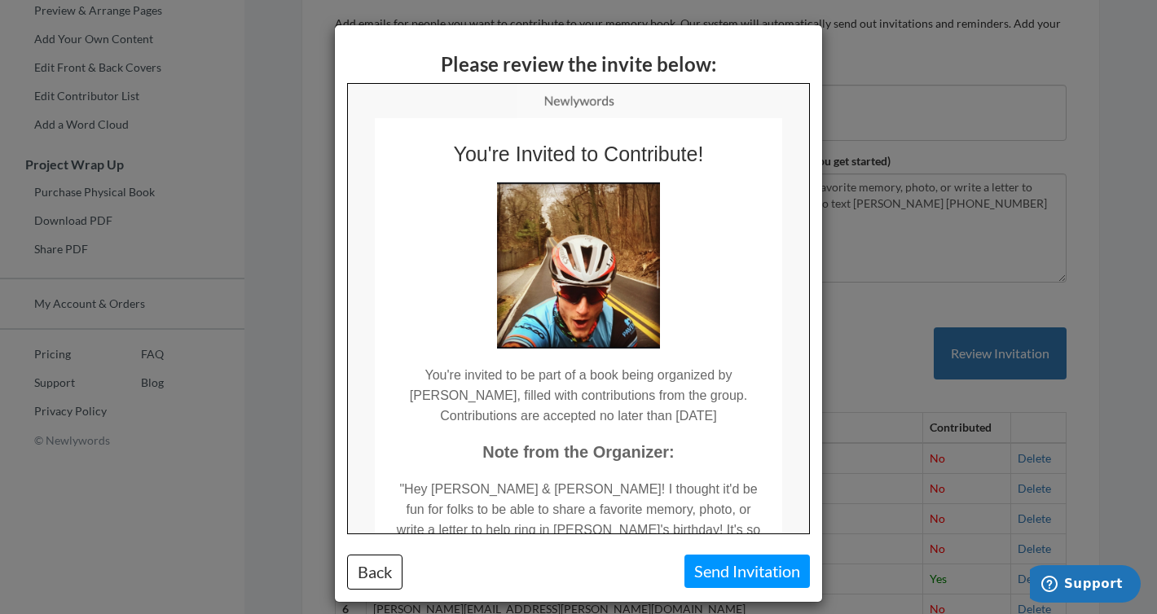
scroll to position [0, 0]
click at [763, 583] on button "Send Invitation" at bounding box center [746, 571] width 125 height 33
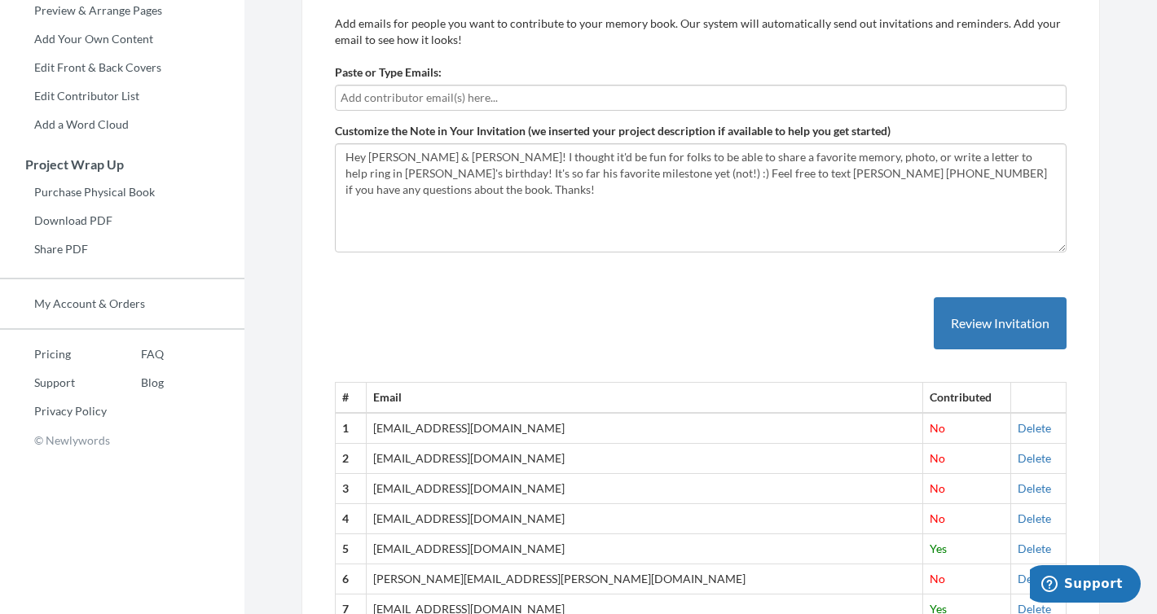
click at [482, 83] on div "Paste or Type Emails:" at bounding box center [701, 87] width 732 height 46
click at [471, 90] on input "text" at bounding box center [701, 98] width 720 height 18
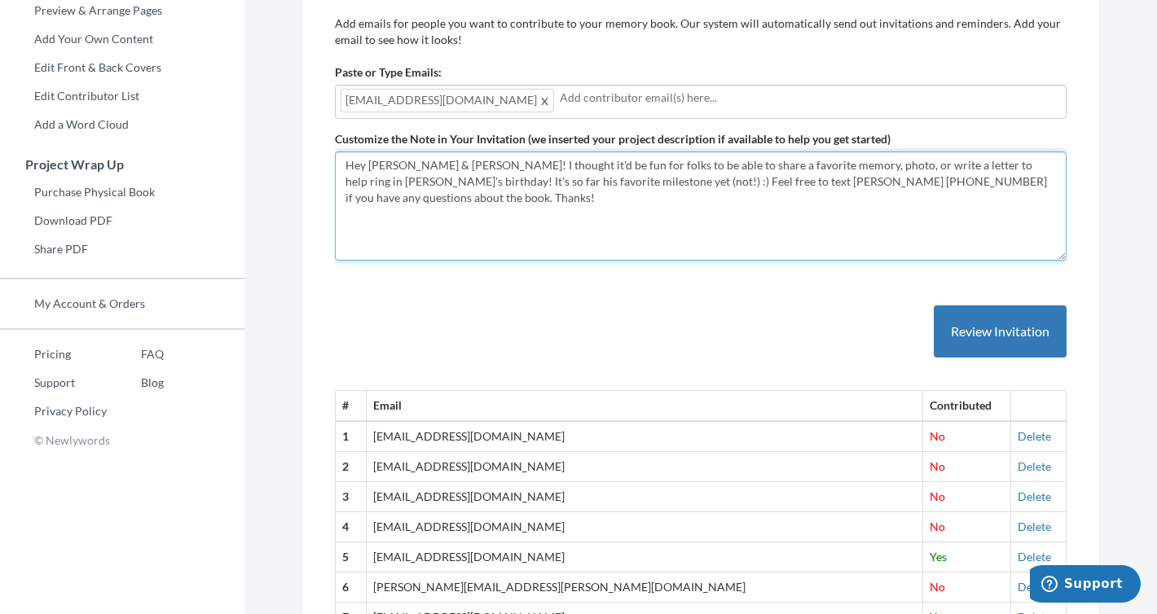
click at [373, 152] on textarea "Hey [PERSON_NAME]! I thought it'd be fun for folks to be able to share a favori…" at bounding box center [701, 206] width 732 height 109
drag, startPoint x: 434, startPoint y: 166, endPoint x: 372, endPoint y: 168, distance: 62.8
click at [372, 168] on textarea "Hey [PERSON_NAME]! I thought it'd be fun for folks to be able to share a favori…" at bounding box center [701, 206] width 732 height 109
click at [564, 216] on textarea "Hey [PERSON_NAME]! I thought it'd be fun for folks to be able to share a favori…" at bounding box center [701, 206] width 732 height 109
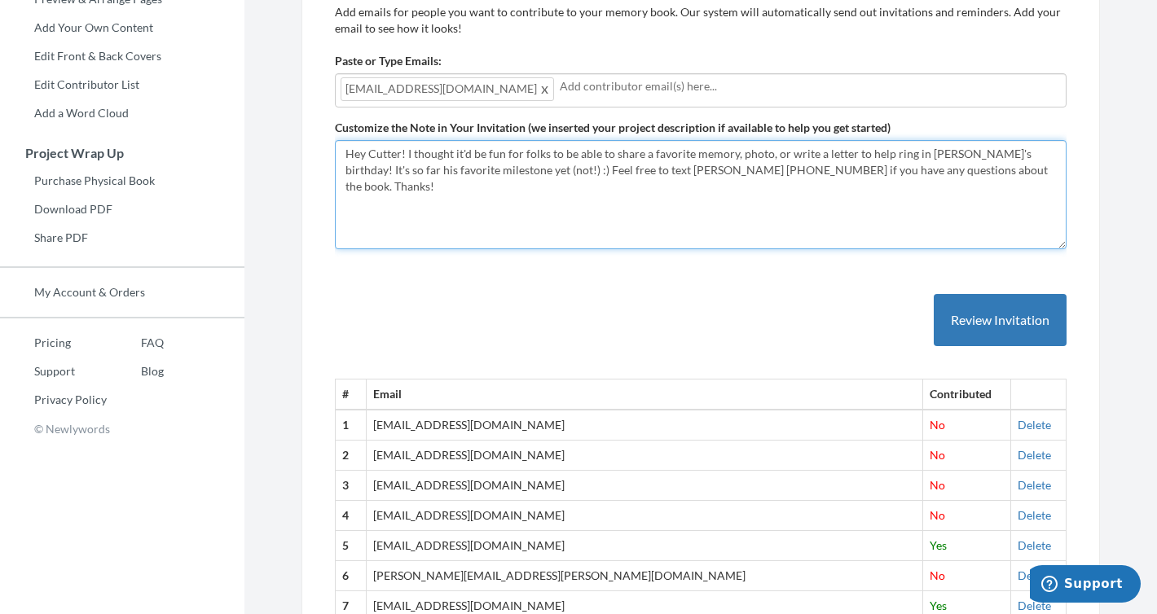
scroll to position [368, 0]
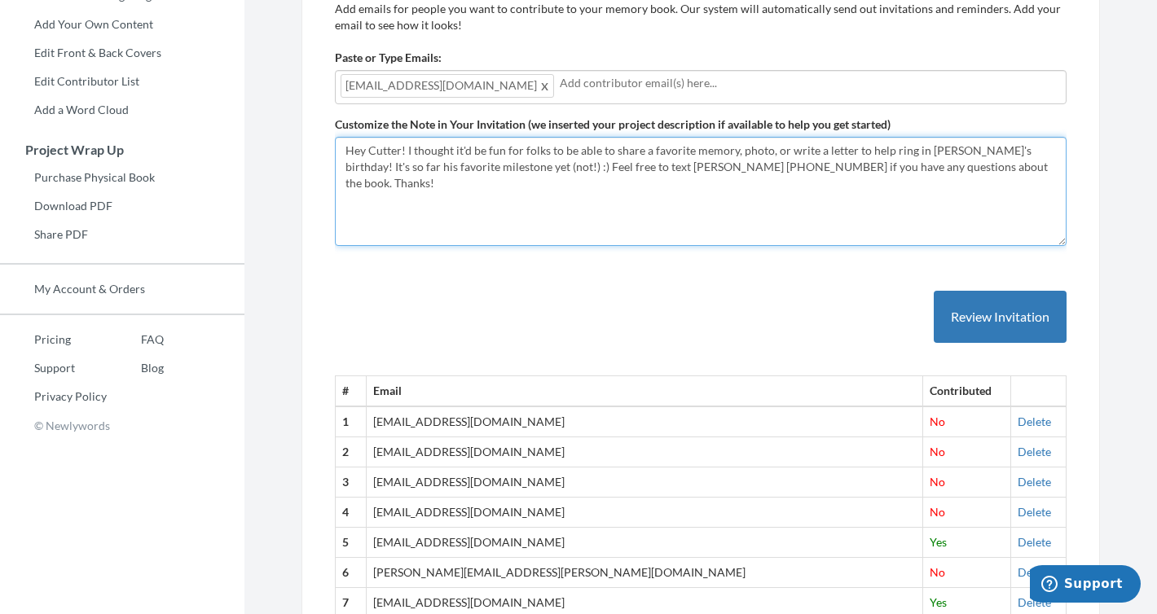
click at [996, 150] on textarea "Hey [PERSON_NAME]! I thought it'd be fun for folks to be able to share a favori…" at bounding box center [701, 191] width 732 height 109
click at [657, 199] on textarea "Hey [PERSON_NAME]! I thought it'd be fun for folks to be able to share a favori…" at bounding box center [701, 191] width 732 height 109
drag, startPoint x: 479, startPoint y: 168, endPoint x: 315, endPoint y: 170, distance: 163.8
click at [454, 196] on textarea "Hey [PERSON_NAME]! I thought it'd be fun for folks to be able to share a favori…" at bounding box center [701, 191] width 732 height 109
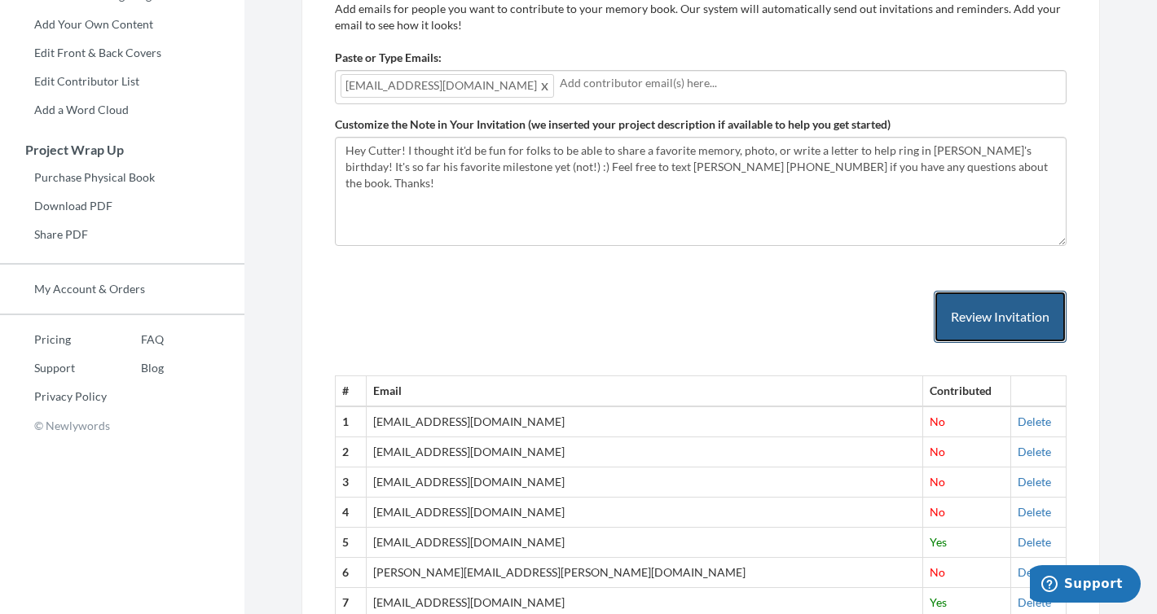
click at [990, 323] on button "Review Invitation" at bounding box center [1000, 317] width 133 height 53
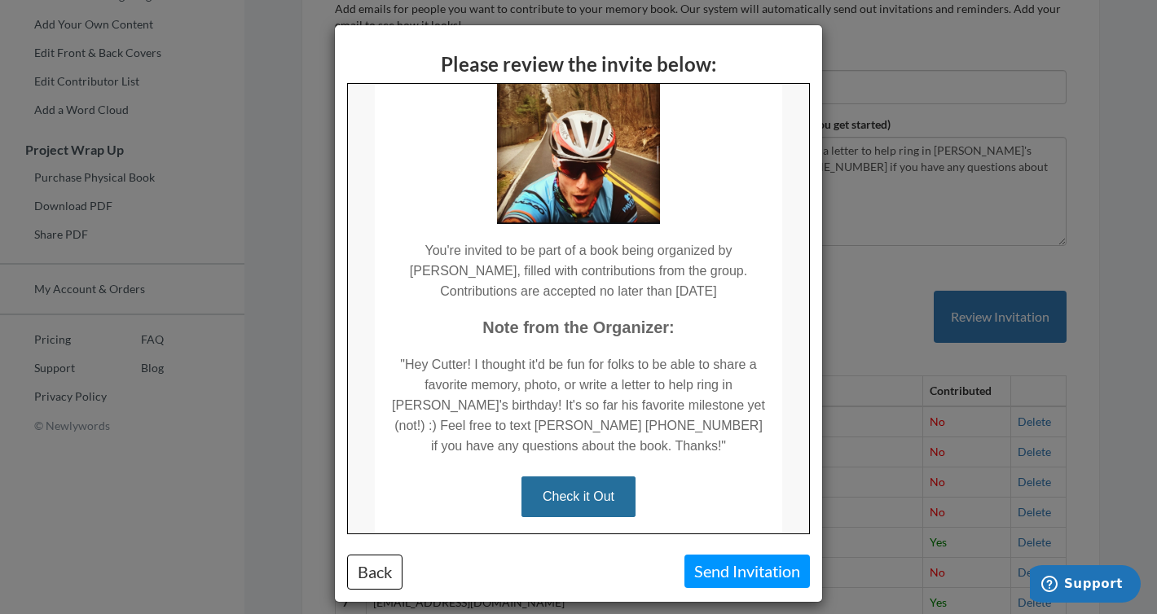
scroll to position [129, 0]
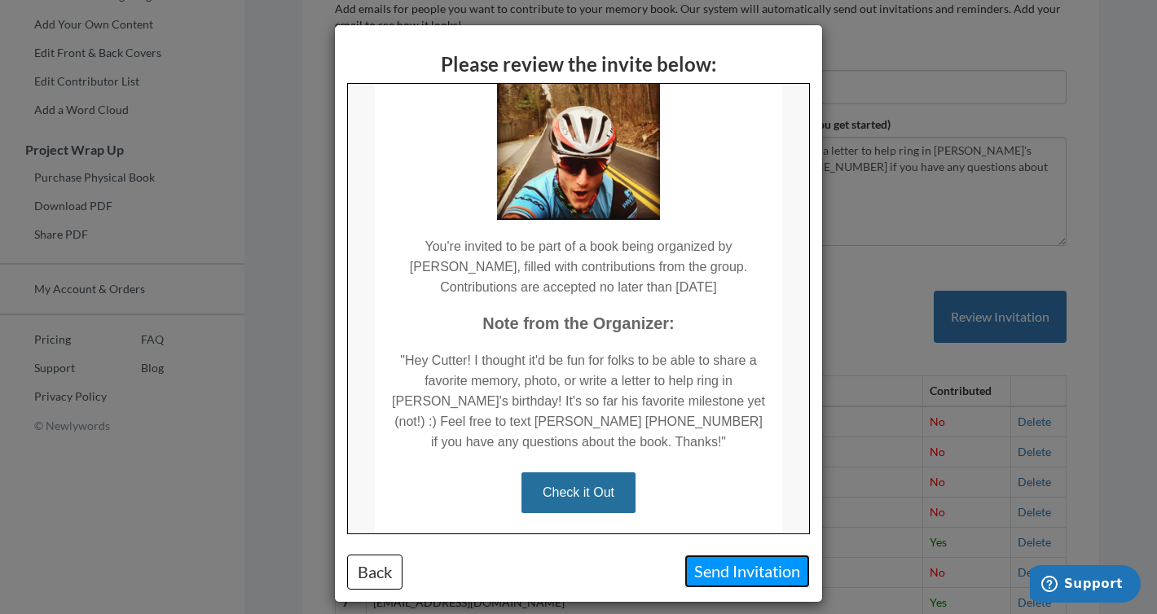
click at [750, 583] on button "Send Invitation" at bounding box center [746, 571] width 125 height 33
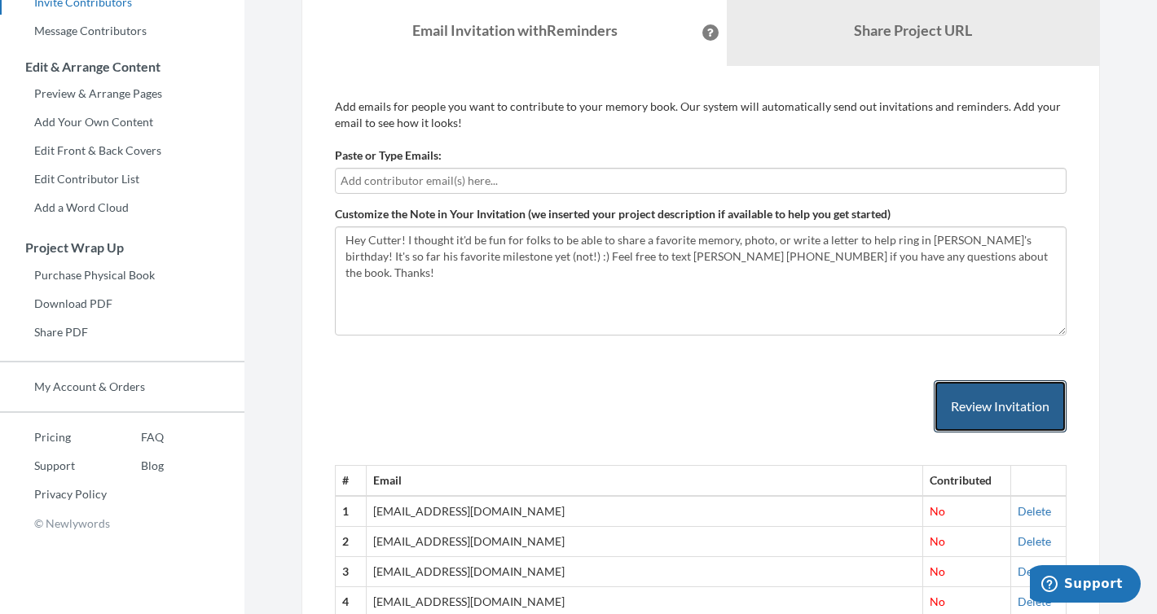
scroll to position [253, 0]
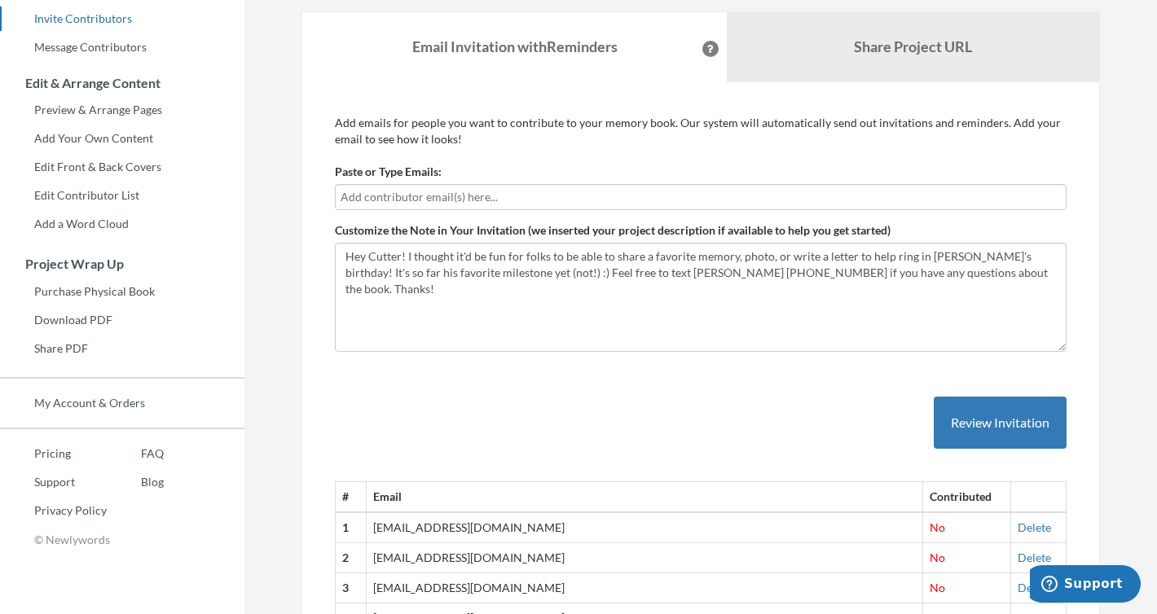
click at [418, 203] on input "text" at bounding box center [701, 197] width 720 height 18
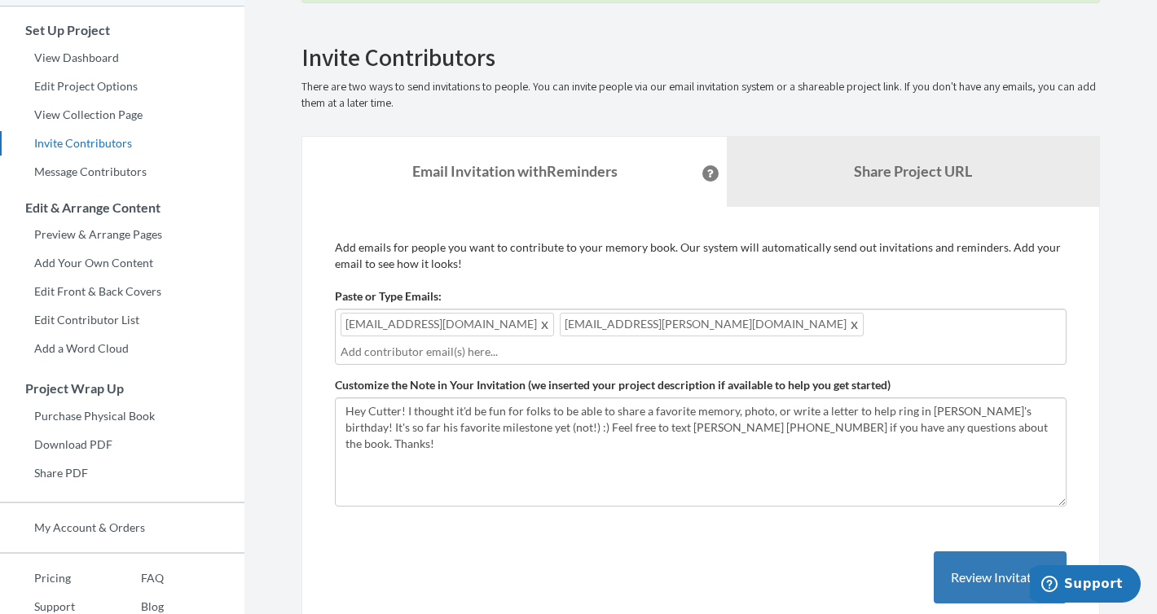
scroll to position [143, 0]
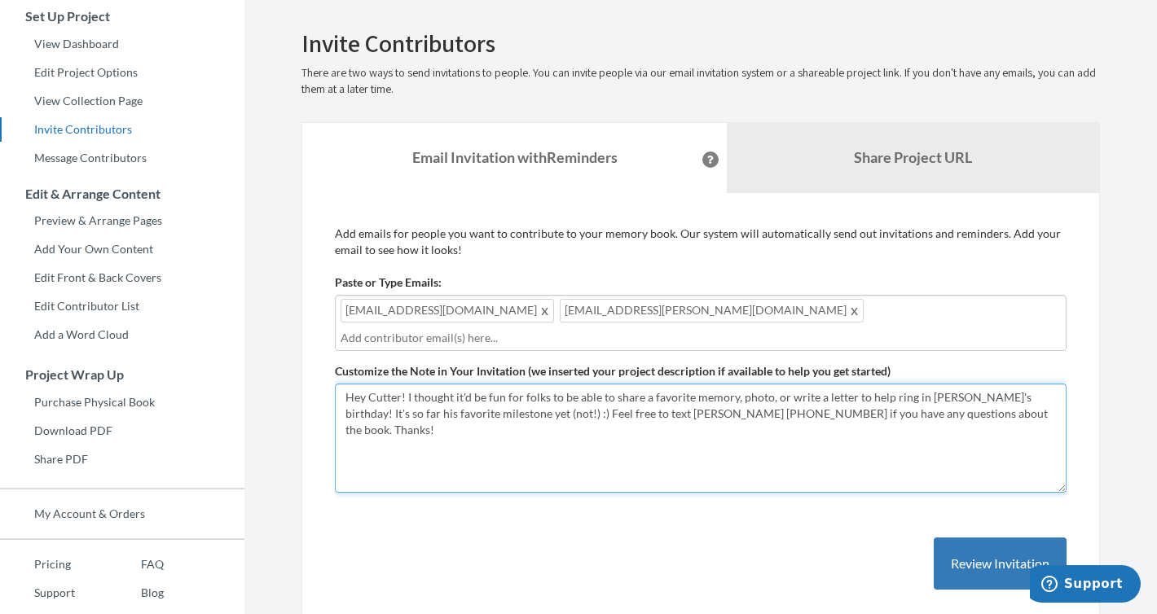
click at [402, 384] on textarea "Hey [PERSON_NAME]! I thought it'd be fun for folks to be able to share a favori…" at bounding box center [701, 438] width 732 height 109
click at [537, 394] on textarea "Hey [PERSON_NAME]! I thought it'd be fun for folks to be able to share a favori…" at bounding box center [701, 438] width 732 height 109
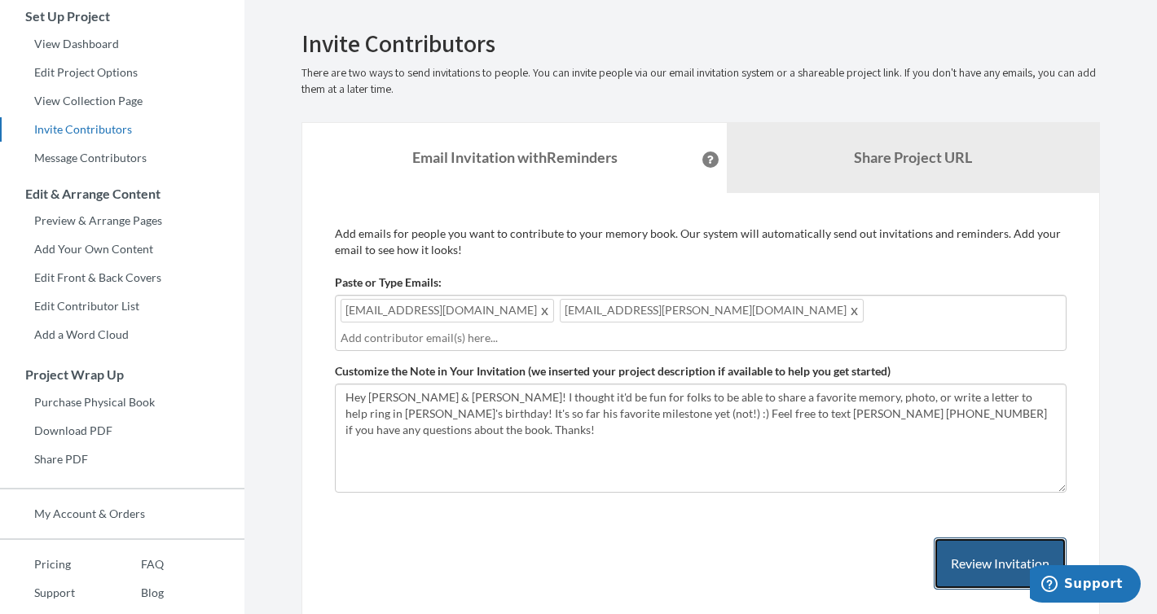
click at [957, 554] on button "Review Invitation" at bounding box center [1000, 564] width 133 height 53
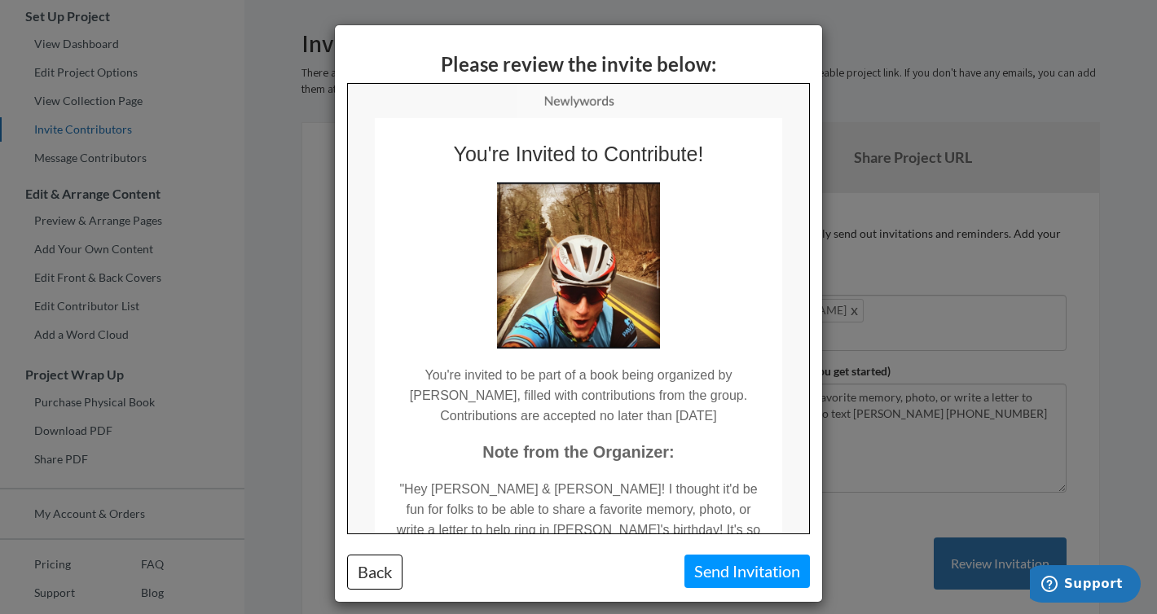
scroll to position [0, 0]
click at [746, 566] on button "Send Invitation" at bounding box center [746, 571] width 125 height 33
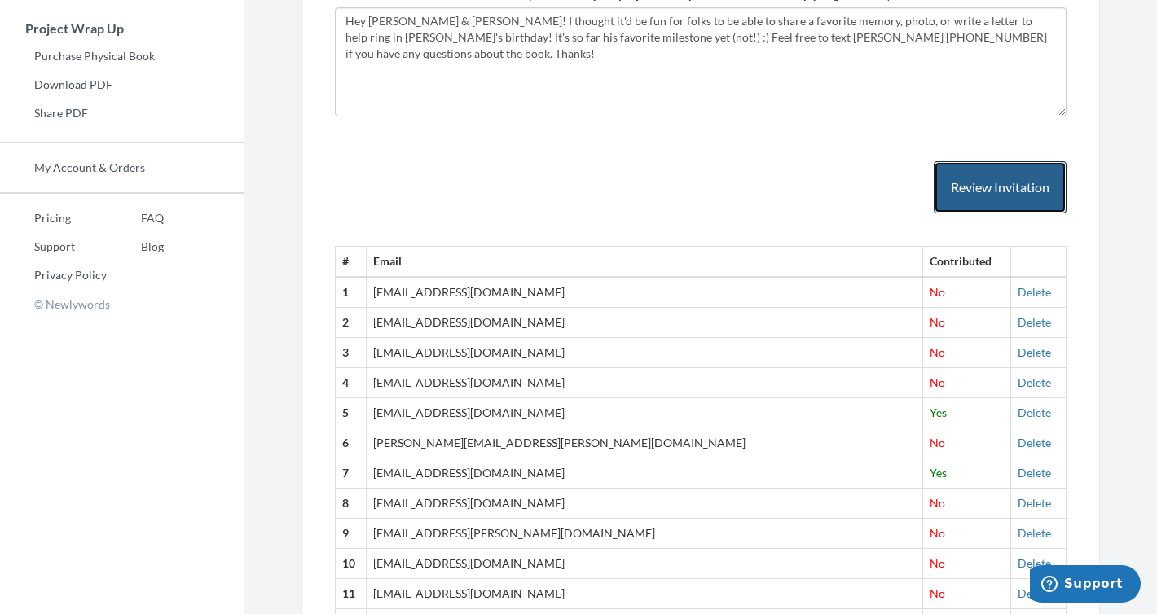
scroll to position [71, 0]
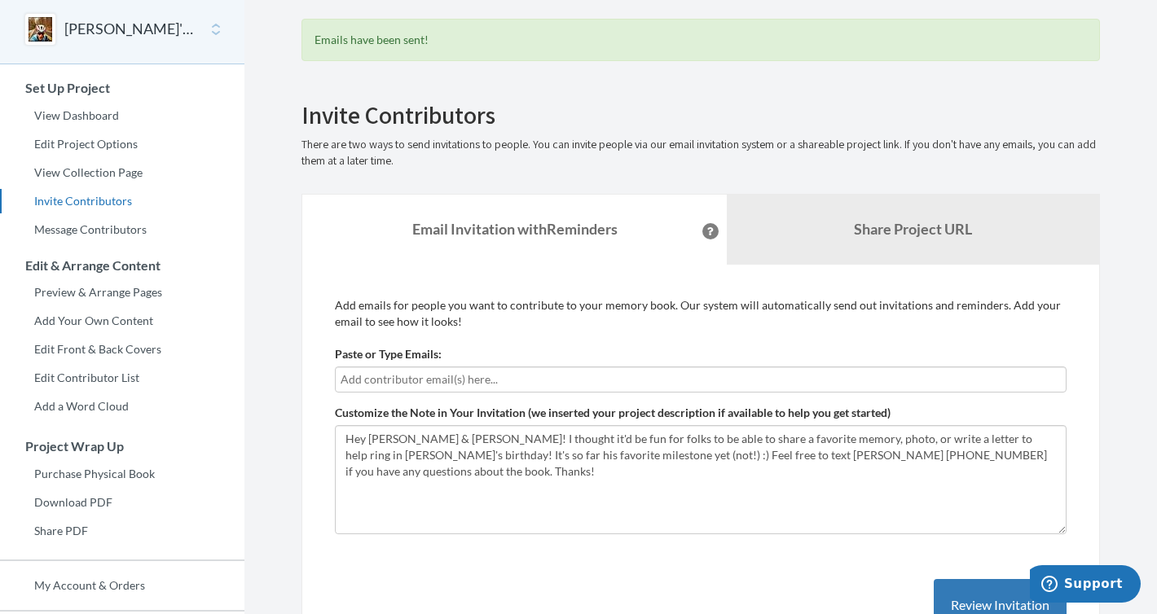
click at [458, 373] on input "text" at bounding box center [701, 380] width 720 height 18
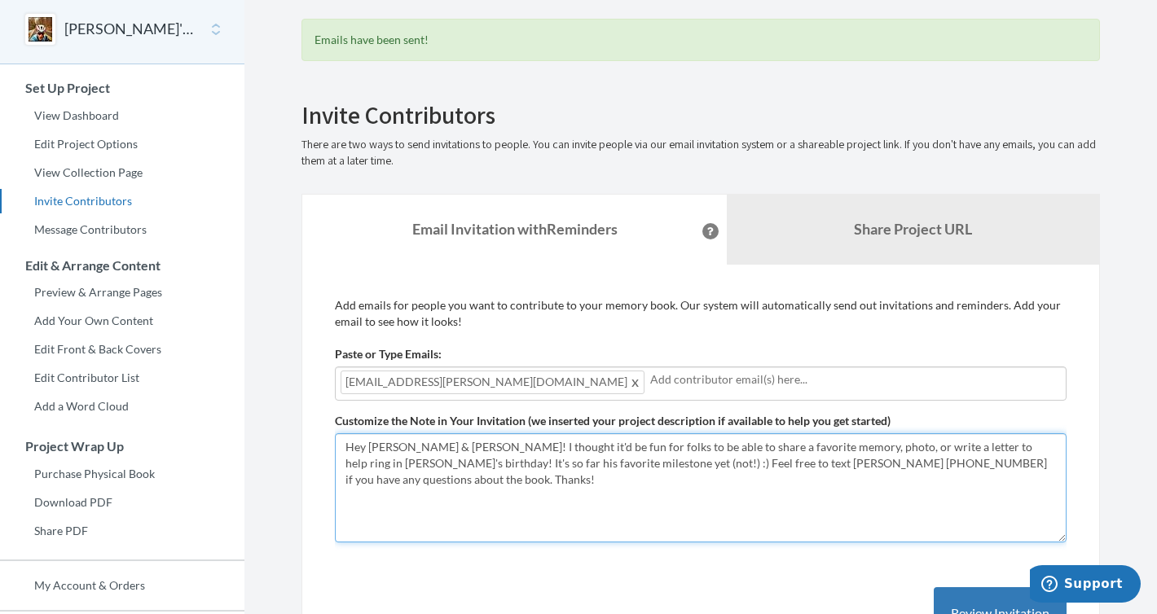
click at [385, 434] on textarea "Hey [PERSON_NAME]! I thought it'd be fun for folks to be able to share a favori…" at bounding box center [701, 488] width 732 height 109
drag, startPoint x: 451, startPoint y: 447, endPoint x: 372, endPoint y: 447, distance: 79.9
click at [372, 447] on textarea "Hey [PERSON_NAME]! I thought it'd be fun for folks to be able to share a favori…" at bounding box center [701, 488] width 732 height 109
click at [941, 461] on textarea "Hey [PERSON_NAME]! I thought it'd be fun for folks to be able to share a favori…" at bounding box center [701, 488] width 732 height 109
click at [1006, 447] on textarea "Hey [PERSON_NAME]! I thought it'd be fun for folks to be able to share a favori…" at bounding box center [701, 488] width 732 height 109
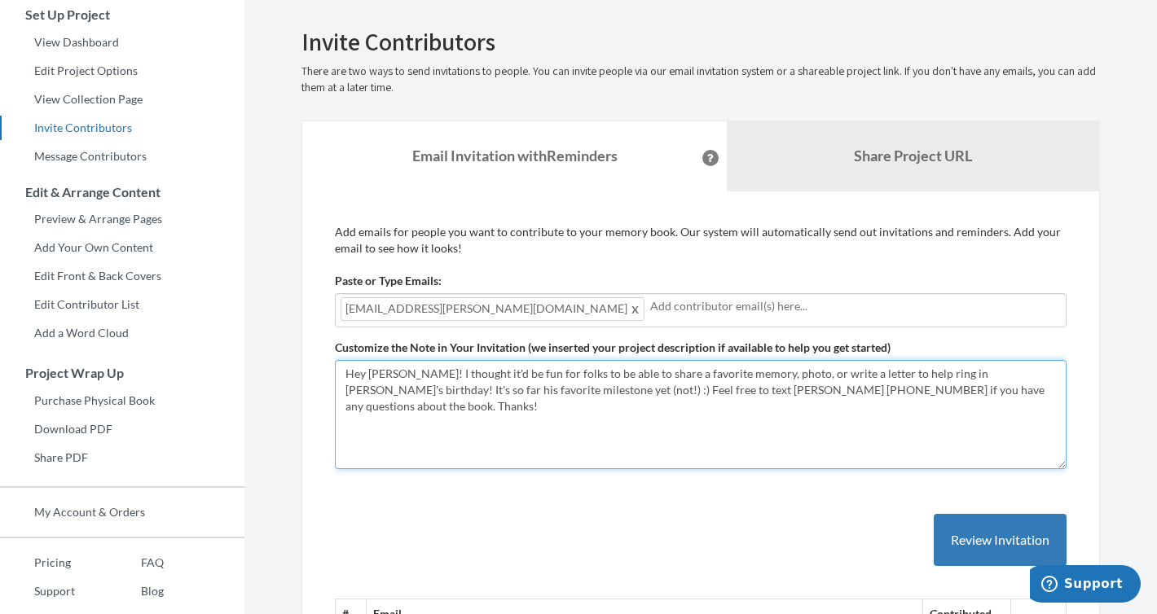
scroll to position [151, 0]
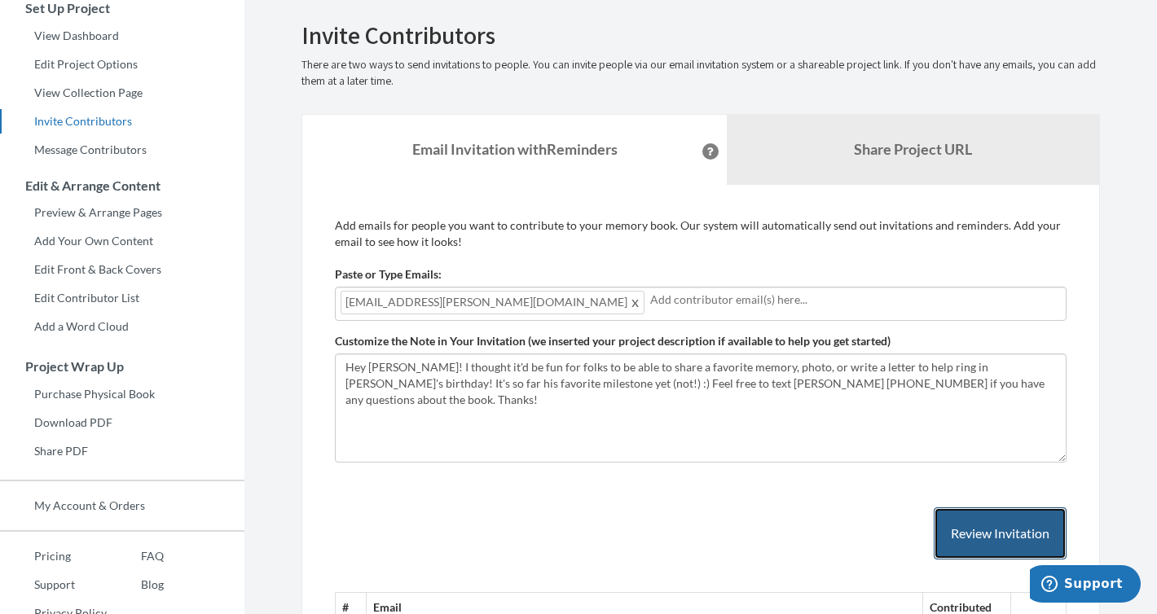
click at [997, 523] on button "Review Invitation" at bounding box center [1000, 534] width 133 height 53
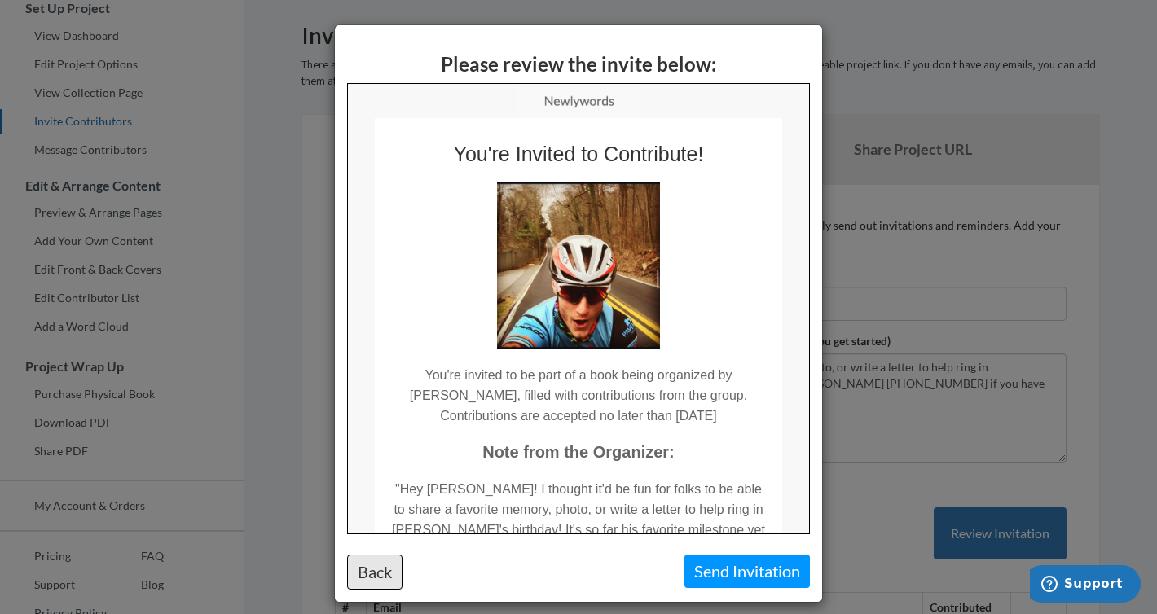
scroll to position [0, 0]
click at [359, 569] on button "Back" at bounding box center [374, 572] width 55 height 35
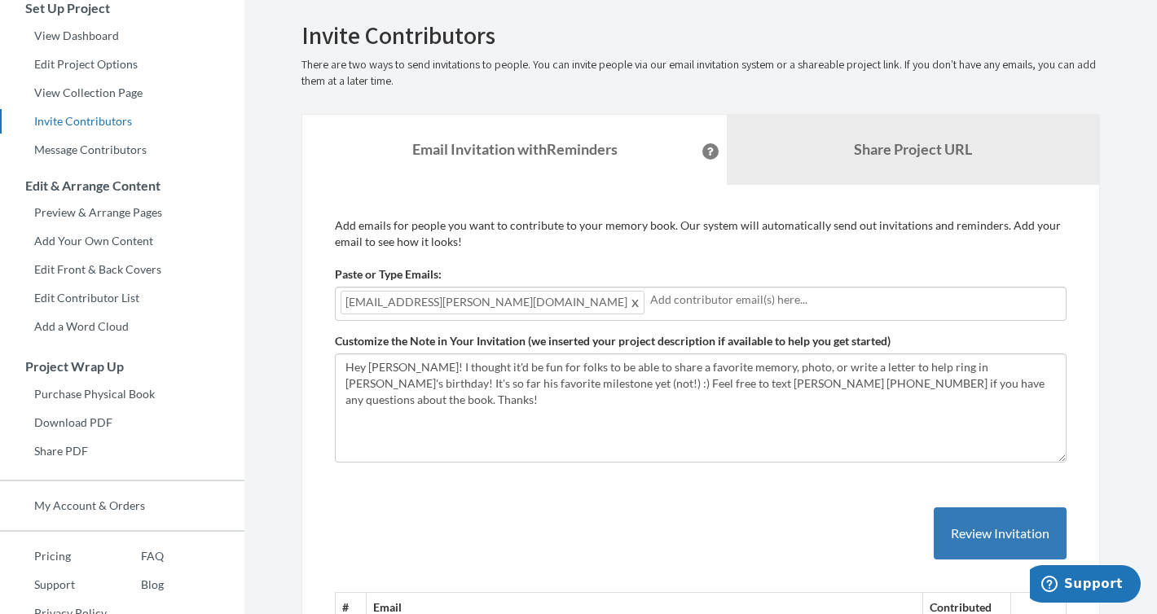
click at [527, 309] on div "Chelsea.abdalla@gmail.com" at bounding box center [701, 304] width 732 height 34
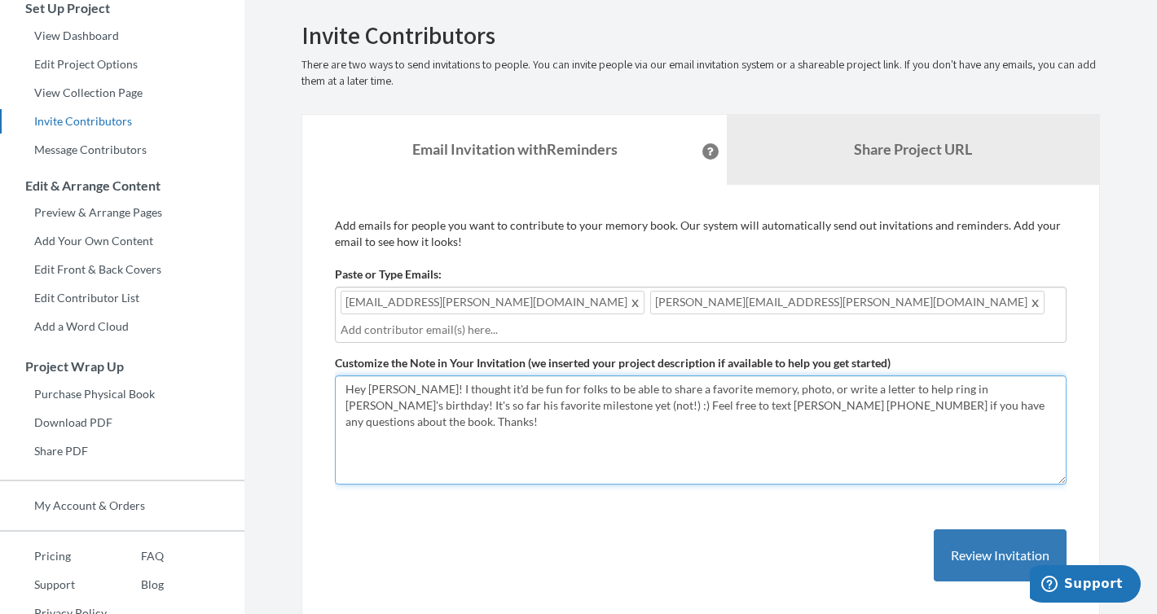
click at [404, 376] on textarea "Hey [PERSON_NAME]! I thought it'd be fun for folks to be able to share a favori…" at bounding box center [701, 430] width 732 height 109
click at [621, 425] on textarea "Hey [PERSON_NAME]! I thought it'd be fun for folks to be able to share a favori…" at bounding box center [701, 430] width 732 height 109
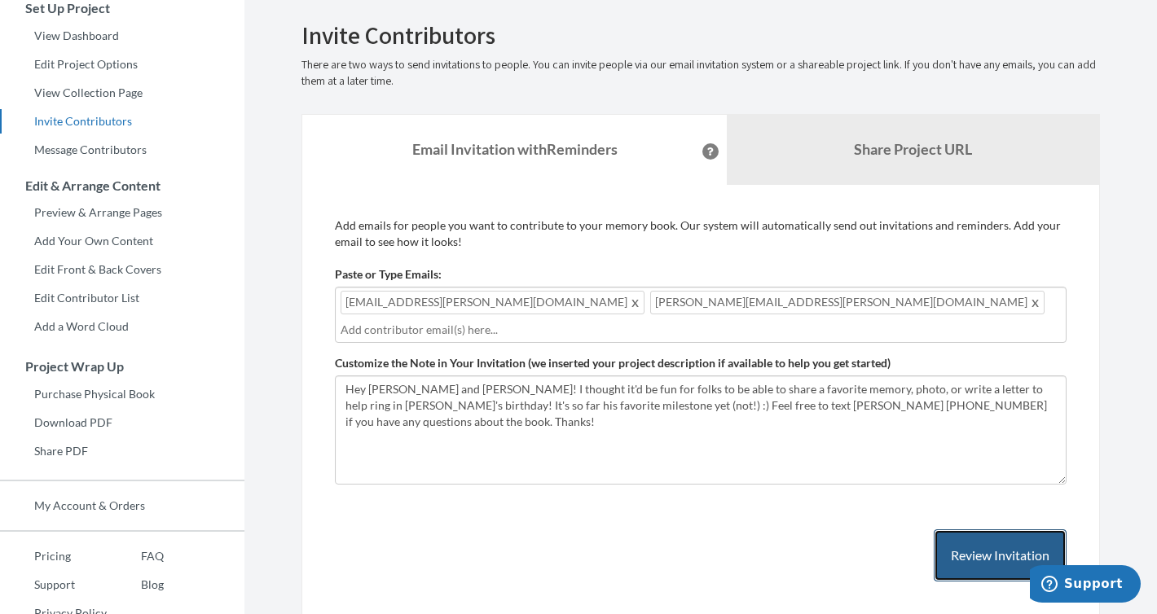
click at [967, 539] on button "Review Invitation" at bounding box center [1000, 556] width 133 height 53
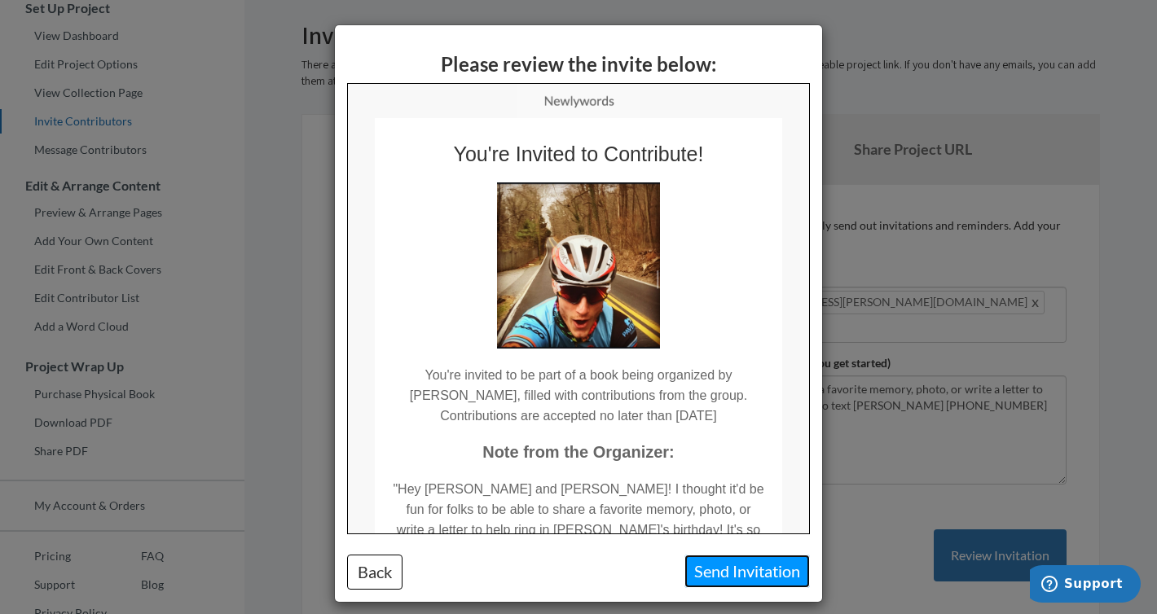
click at [727, 573] on button "Send Invitation" at bounding box center [746, 571] width 125 height 33
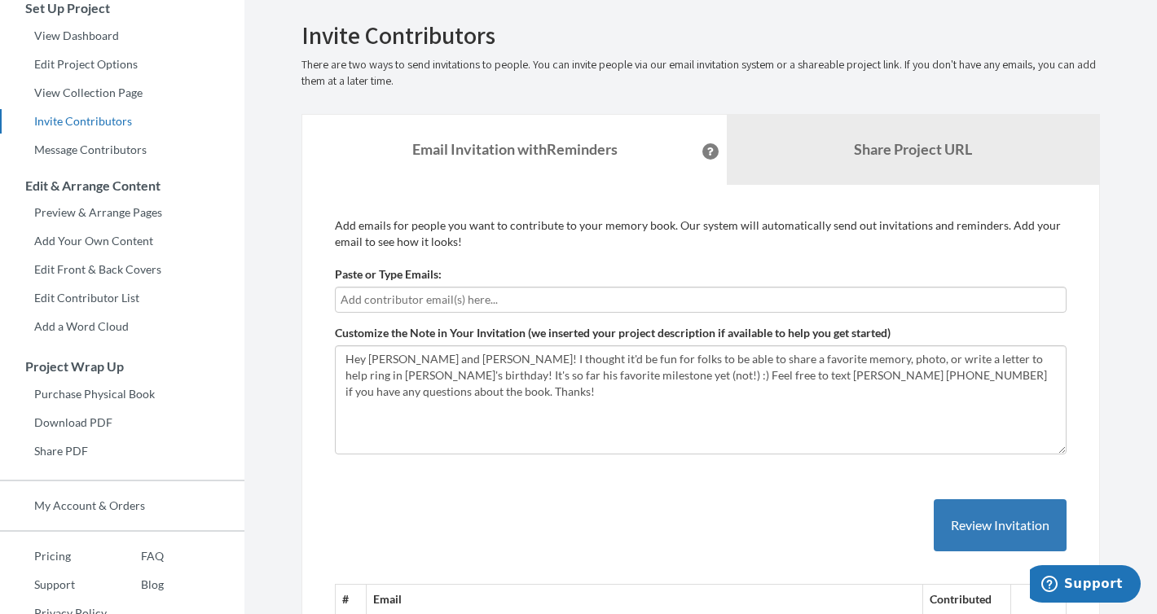
click at [442, 299] on input "text" at bounding box center [701, 300] width 720 height 18
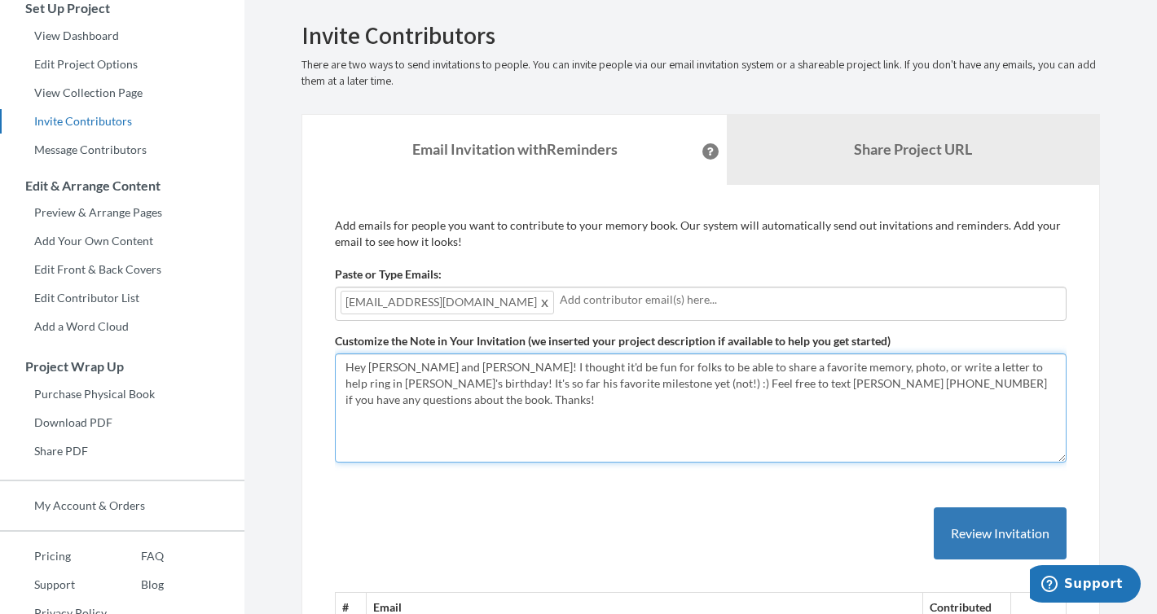
click at [375, 358] on textarea "Hey [PERSON_NAME]! I thought it'd be fun for folks to be able to share a favori…" at bounding box center [701, 408] width 732 height 109
drag, startPoint x: 450, startPoint y: 366, endPoint x: 330, endPoint y: 363, distance: 119.8
click at [640, 405] on textarea "Hey [PERSON_NAME]! I thought it'd be fun for folks to be able to share a favori…" at bounding box center [701, 408] width 732 height 109
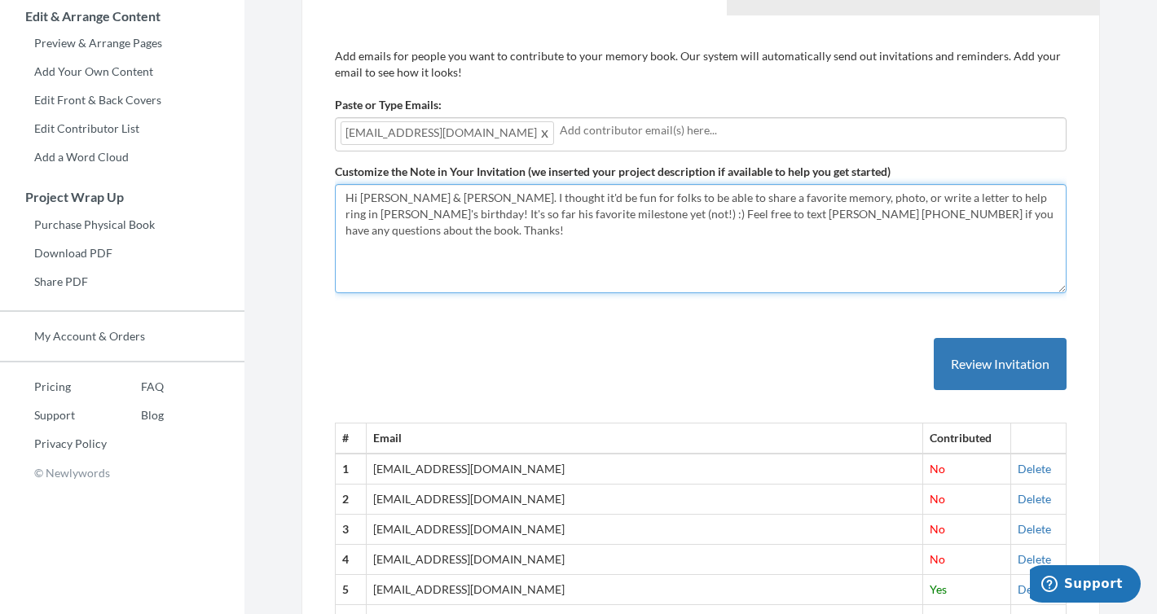
scroll to position [318, 0]
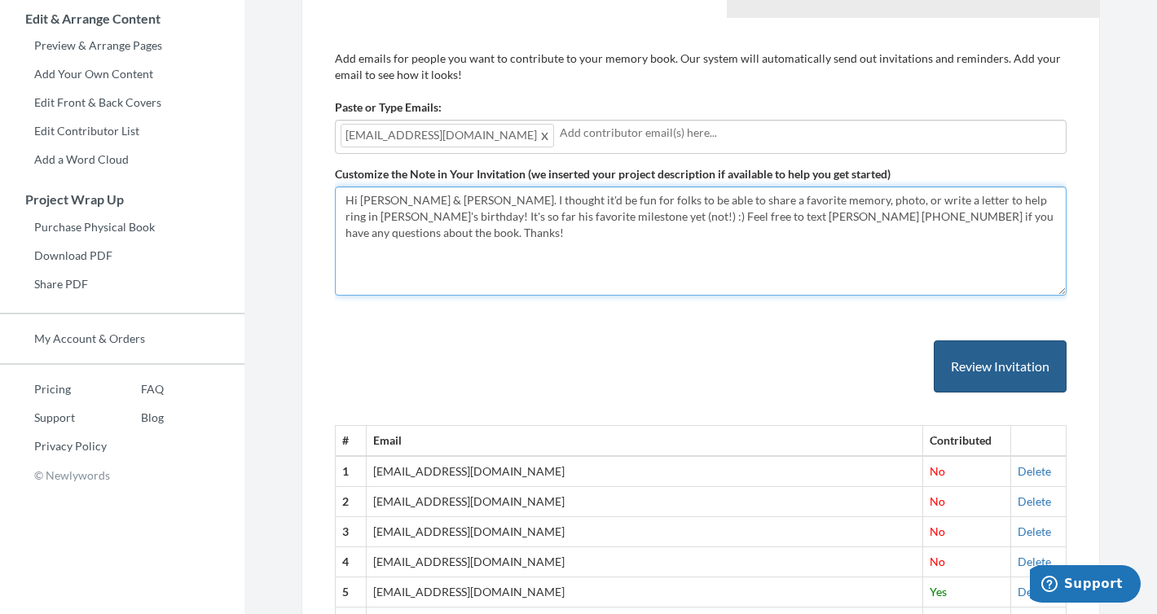
type textarea "Hi John & Jeanine. I thought it'd be fun for folks to be able to share a favori…"
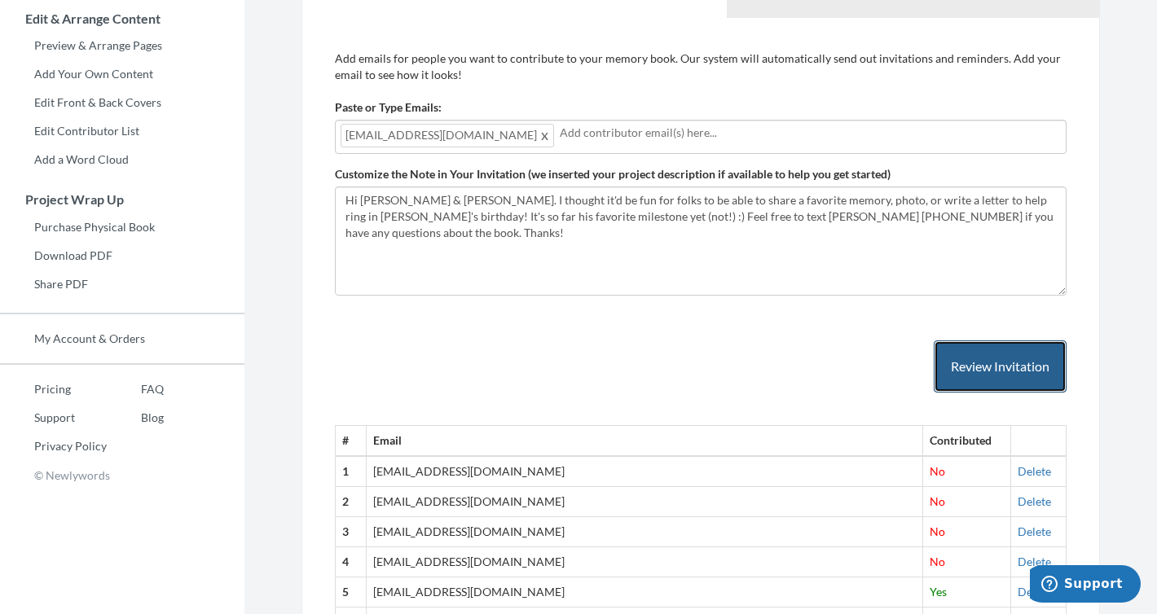
click at [992, 363] on button "Review Invitation" at bounding box center [1000, 367] width 133 height 53
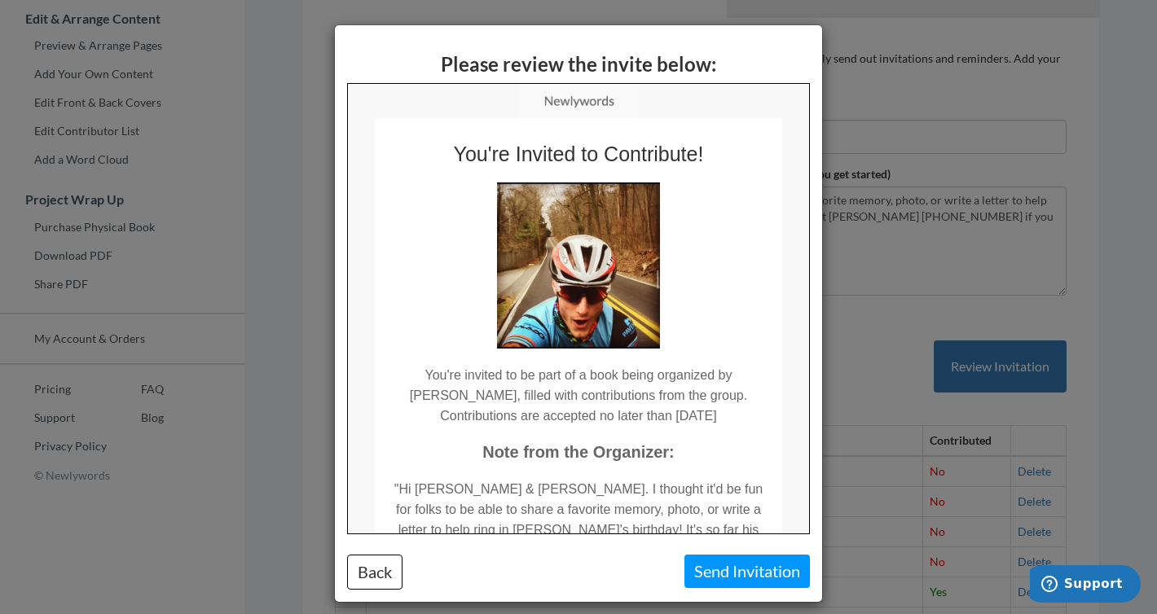
scroll to position [0, 0]
click at [752, 561] on button "Send Invitation" at bounding box center [746, 571] width 125 height 33
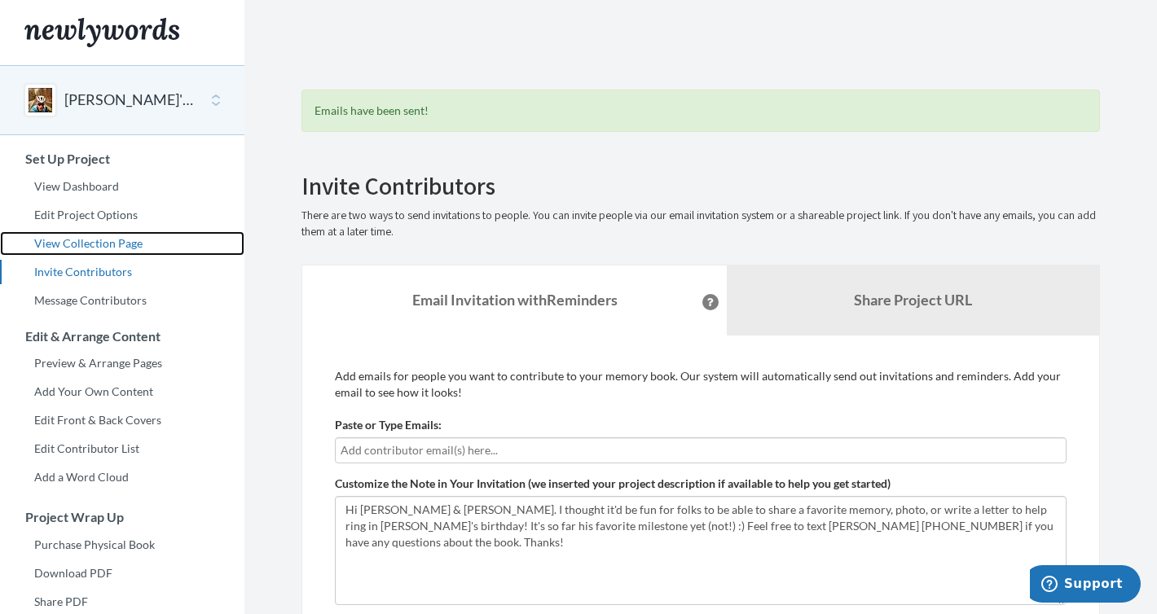
click at [124, 242] on link "View Collection Page" at bounding box center [122, 243] width 244 height 24
